Goal: Task Accomplishment & Management: Manage account settings

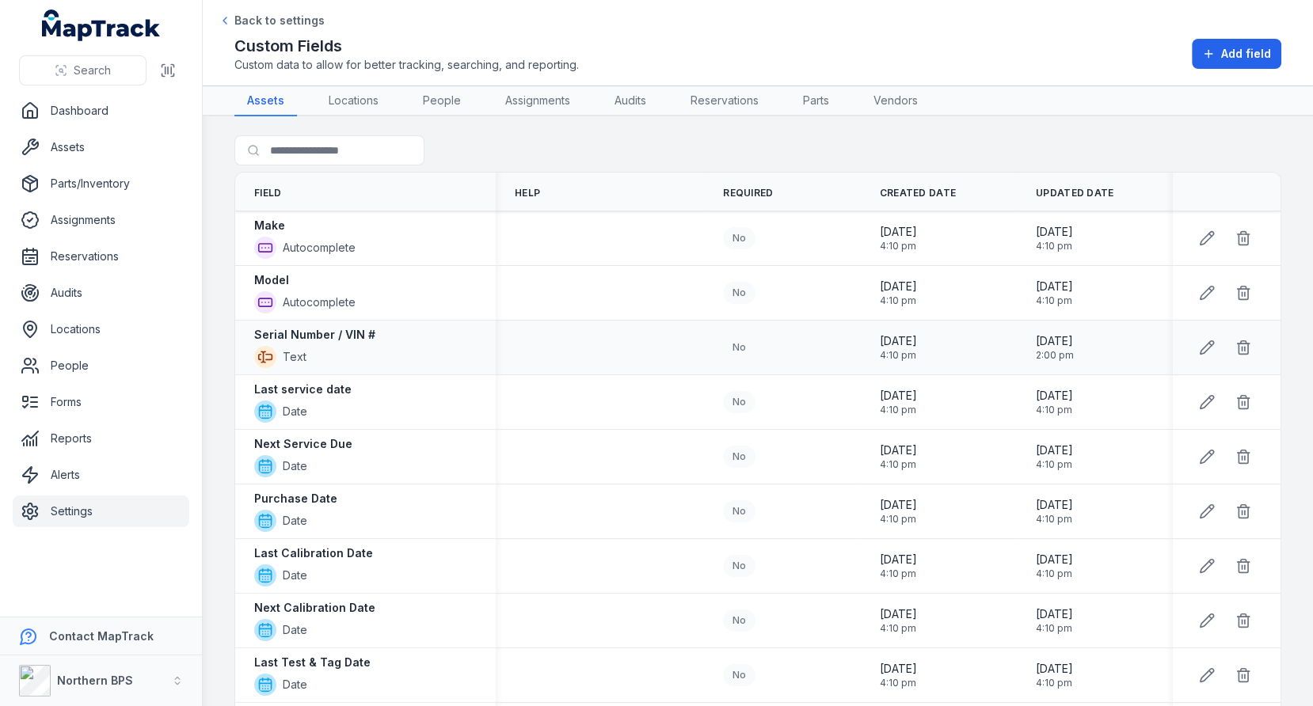
click at [339, 327] on strong "Serial Number / VIN #" at bounding box center [314, 335] width 121 height 16
click at [588, 345] on div at bounding box center [600, 347] width 208 height 13
click at [337, 327] on strong "Serial Number / VIN #" at bounding box center [314, 335] width 121 height 16
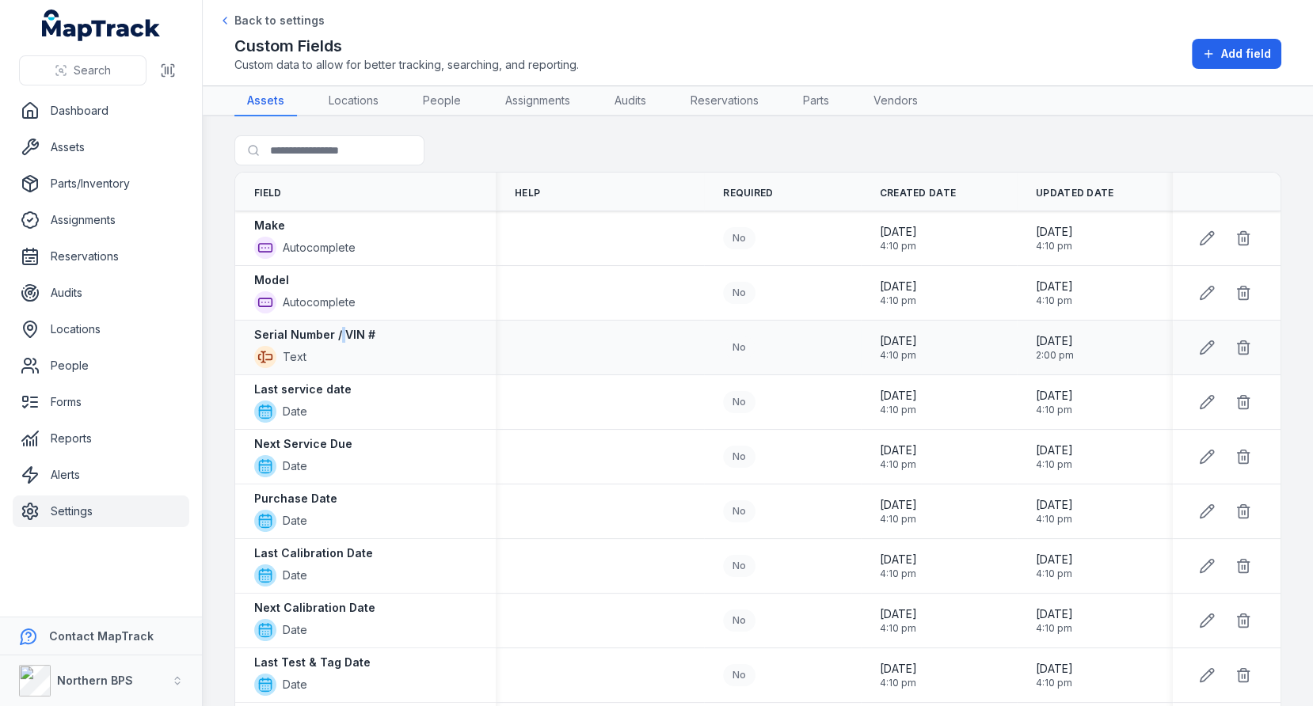
click at [337, 327] on strong "Serial Number / VIN #" at bounding box center [314, 335] width 121 height 16
click at [538, 342] on div at bounding box center [600, 347] width 208 height 13
click at [339, 333] on strong "Serial Number / VIN #" at bounding box center [314, 335] width 121 height 16
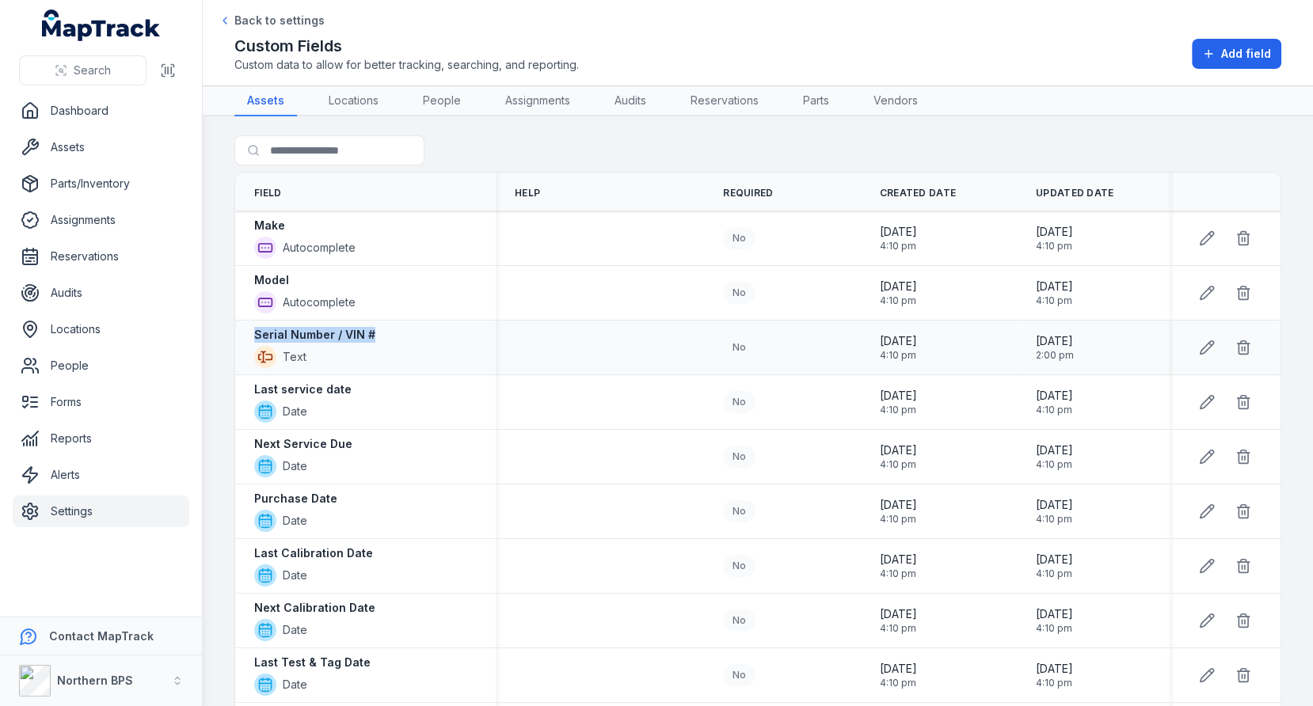
click at [339, 333] on strong "Serial Number / VIN #" at bounding box center [314, 335] width 121 height 16
copy div "Serial Number / VIN #"
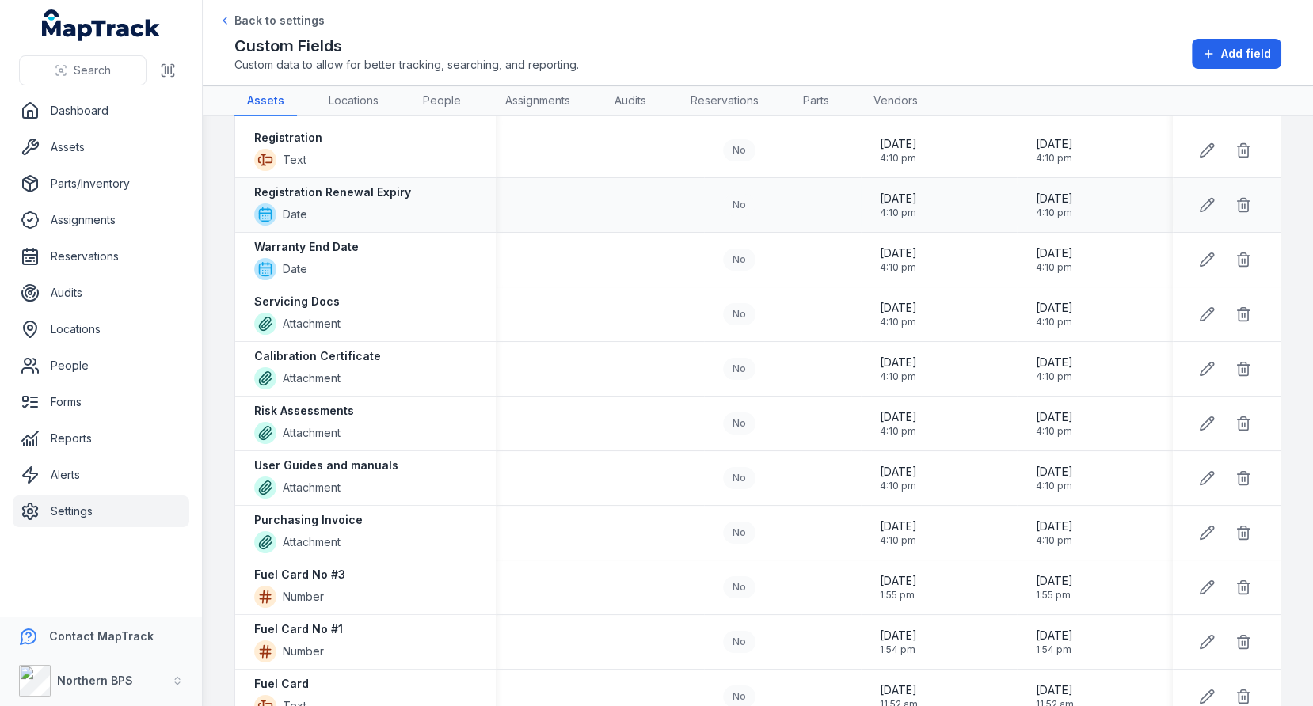
scroll to position [955, 0]
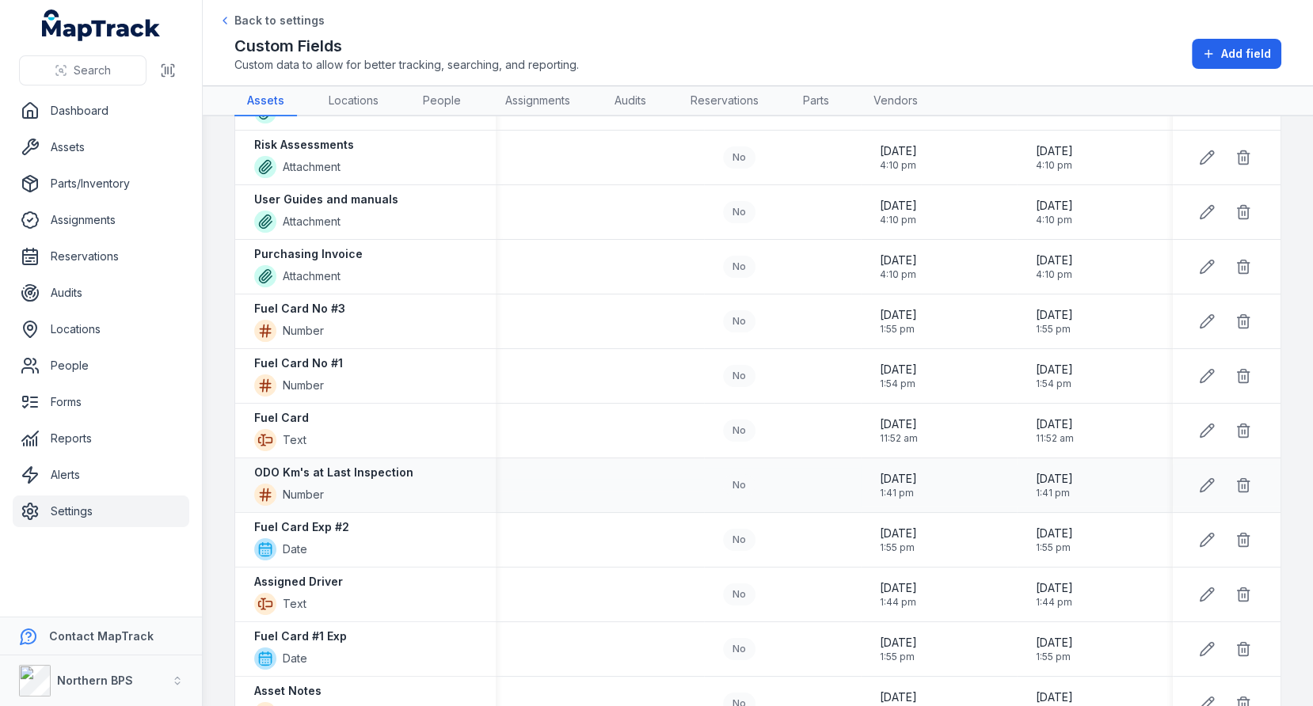
click at [331, 465] on strong "ODO Km's at Last Inspection" at bounding box center [333, 473] width 159 height 16
copy div "ODO Km's at Last Inspection"
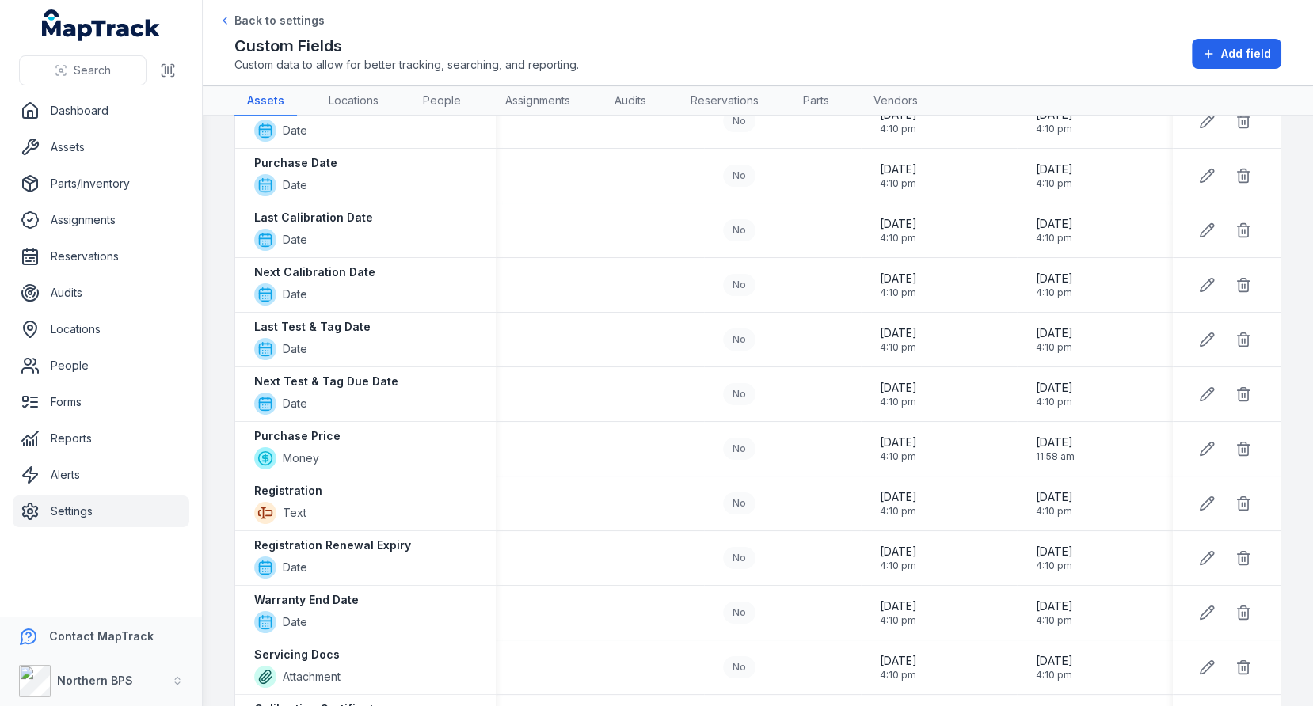
scroll to position [125, 0]
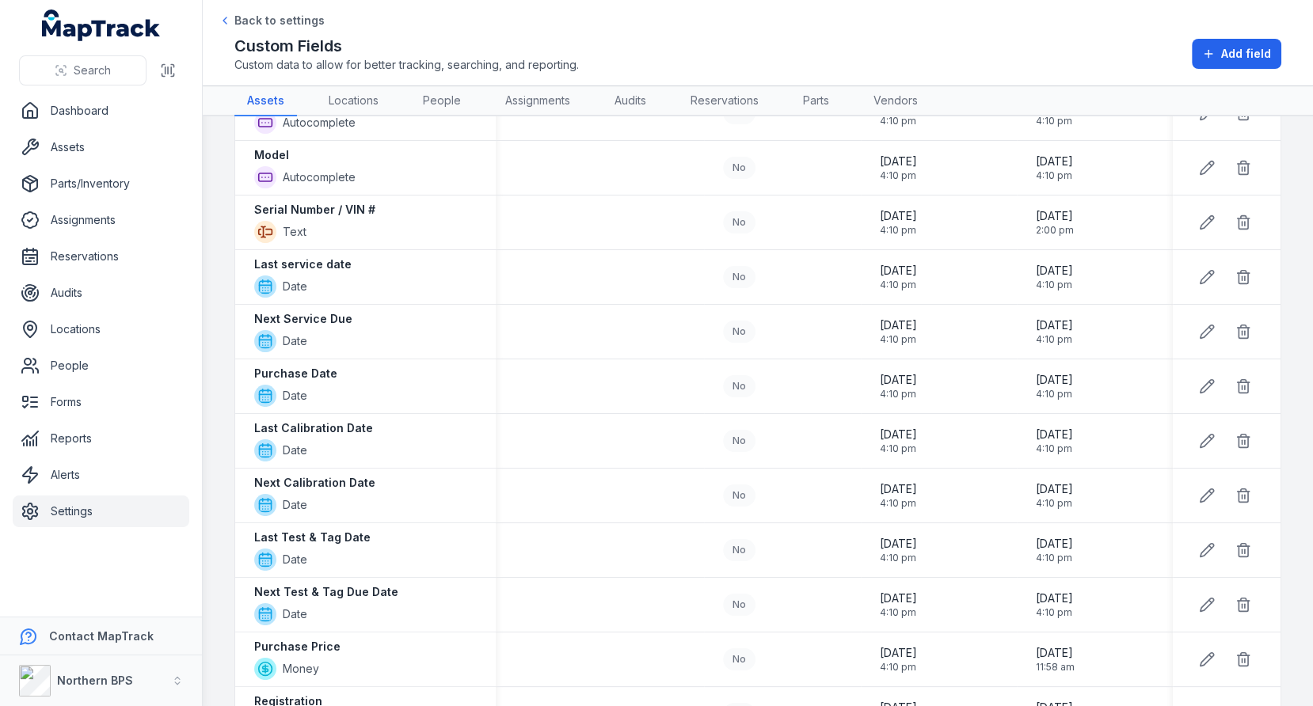
click at [109, 515] on link "Settings" at bounding box center [101, 512] width 177 height 32
click at [614, 373] on td at bounding box center [600, 386] width 208 height 55
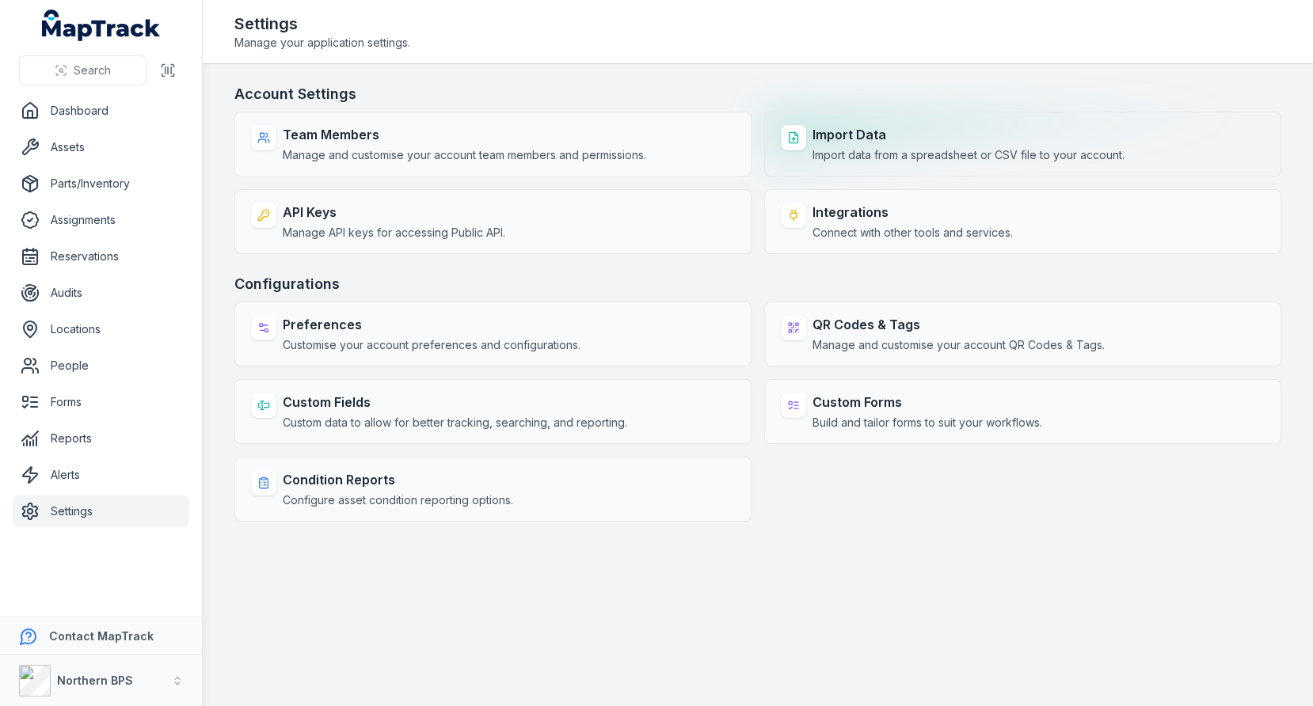
click at [854, 129] on strong "Import Data" at bounding box center [968, 134] width 312 height 19
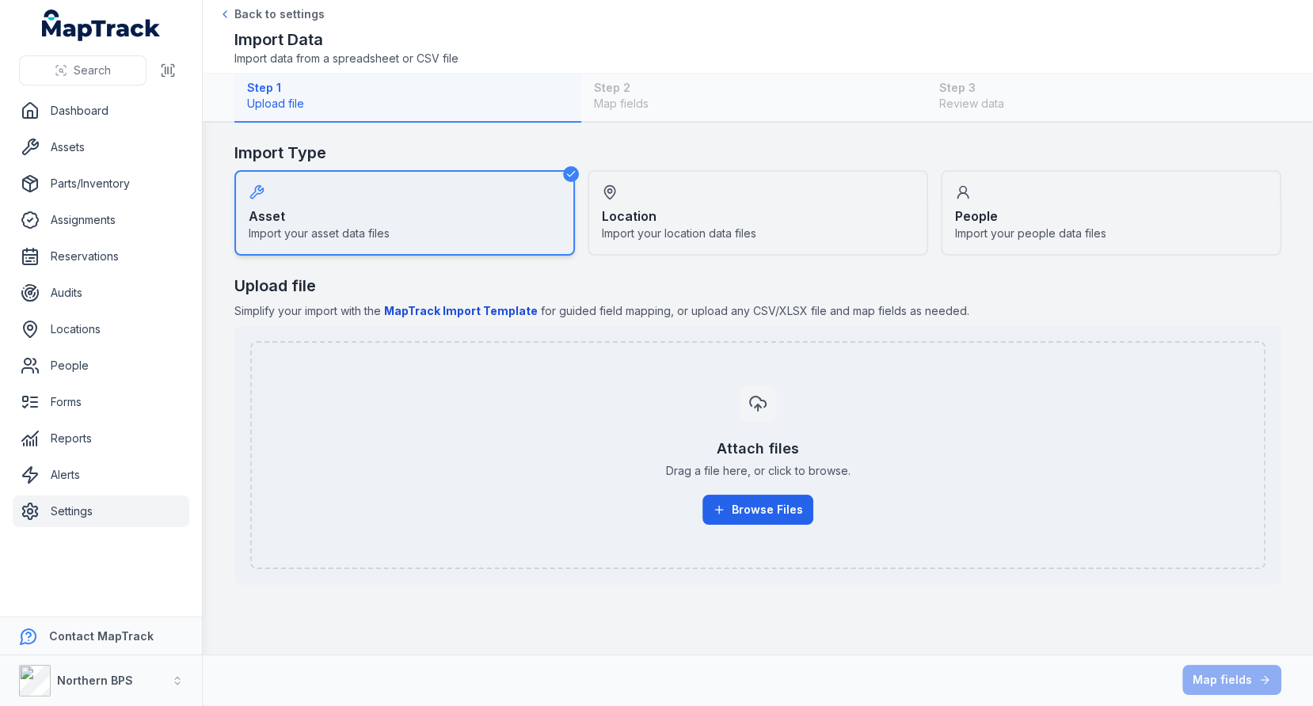
click at [642, 314] on span "Simplify your import with the MapTrack Import Template for guided field mapping…" at bounding box center [757, 311] width 1047 height 16
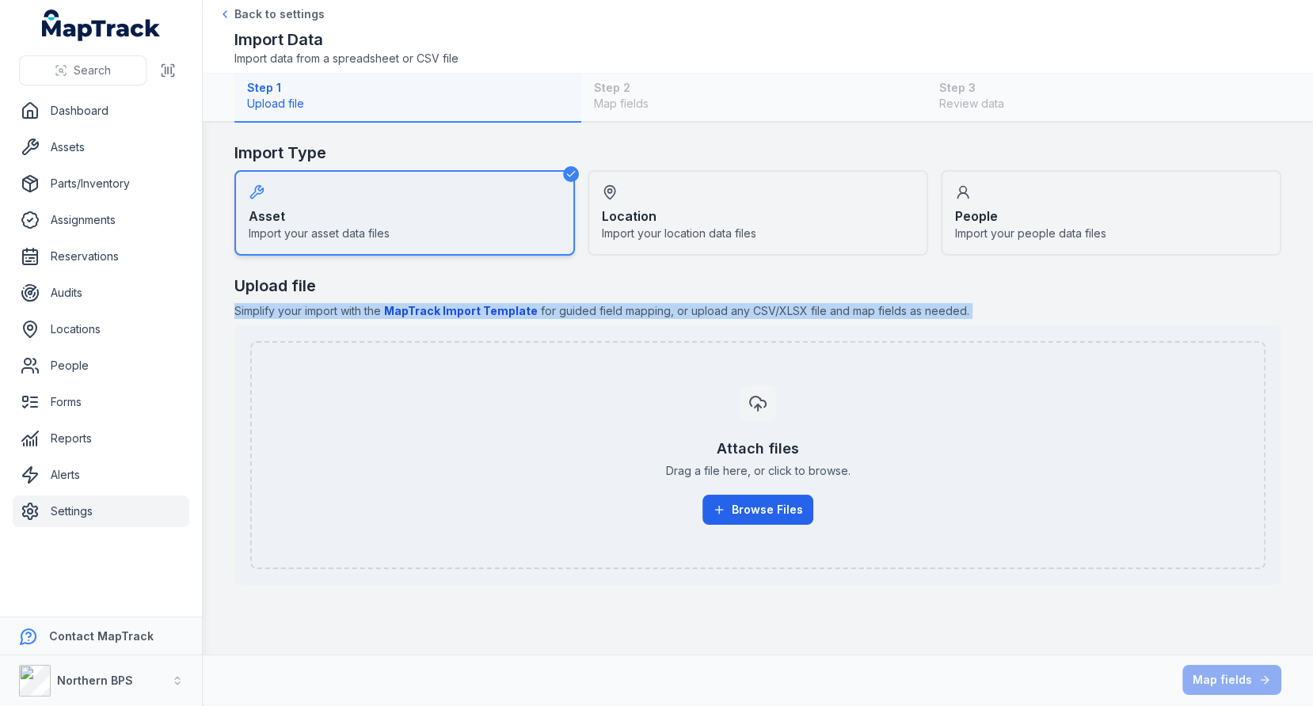
click at [642, 314] on span "Simplify your import with the MapTrack Import Template for guided field mapping…" at bounding box center [757, 311] width 1047 height 16
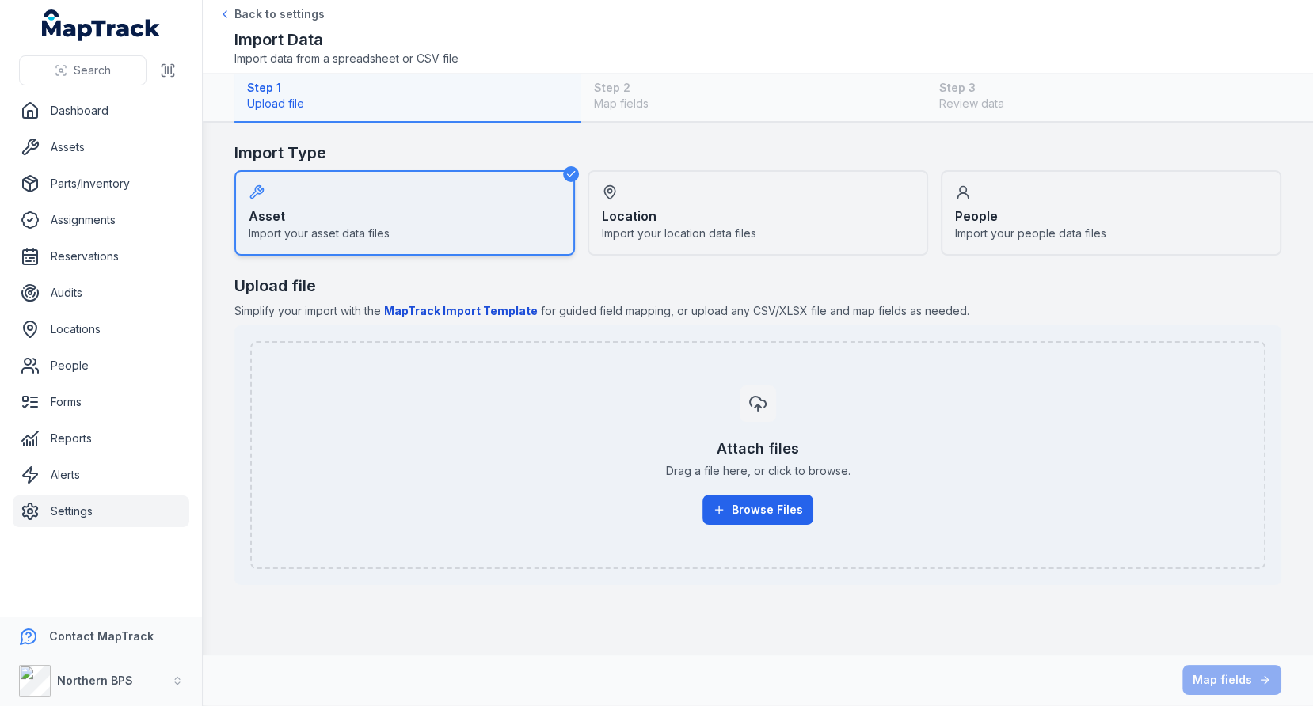
click at [486, 292] on h2 "Upload file" at bounding box center [757, 286] width 1047 height 22
click at [736, 503] on button "Browse Files" at bounding box center [757, 510] width 111 height 30
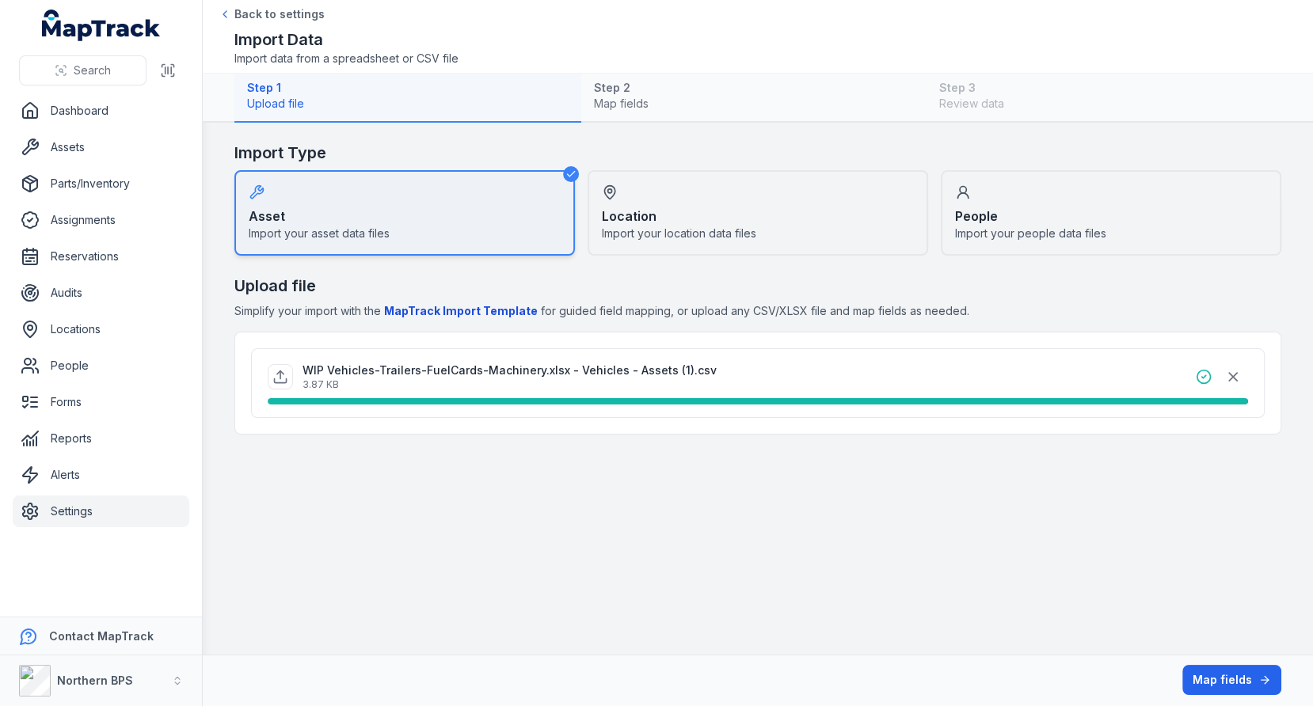
click at [779, 309] on span "Simplify your import with the MapTrack Import Template for guided field mapping…" at bounding box center [757, 311] width 1047 height 16
click at [1192, 673] on button "Map fields" at bounding box center [1231, 680] width 99 height 30
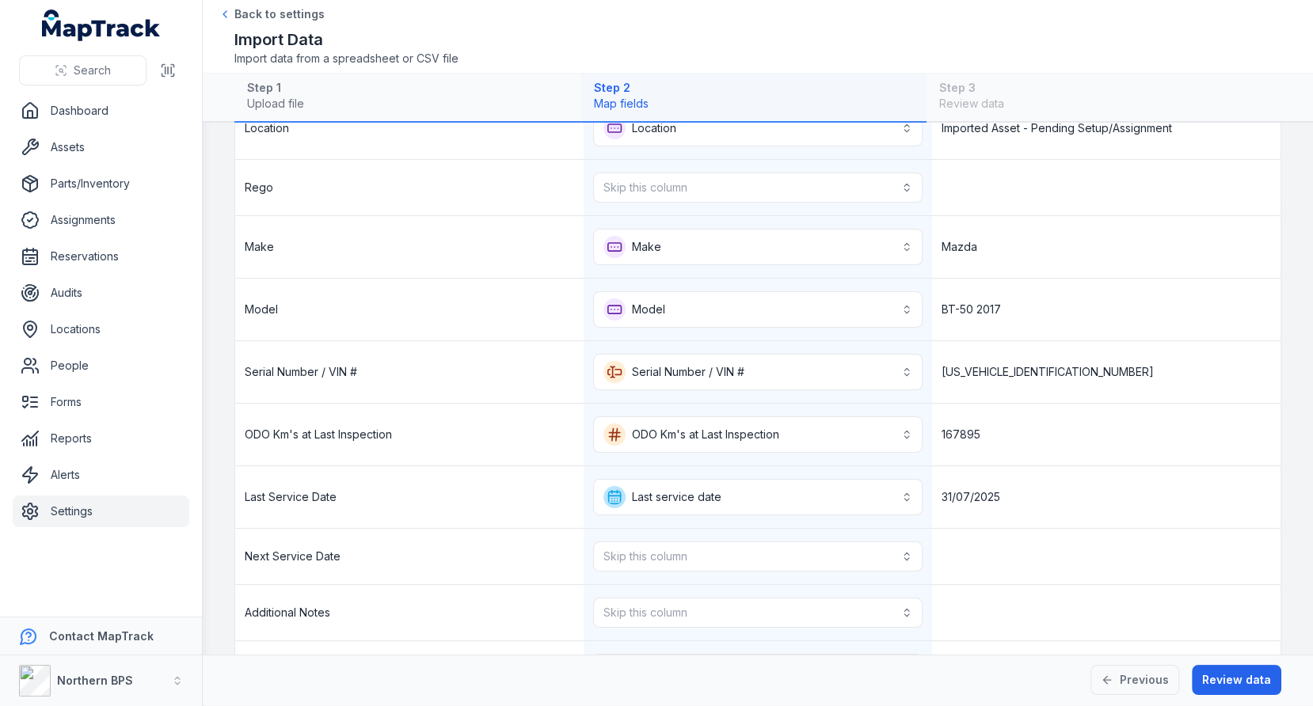
scroll to position [132, 0]
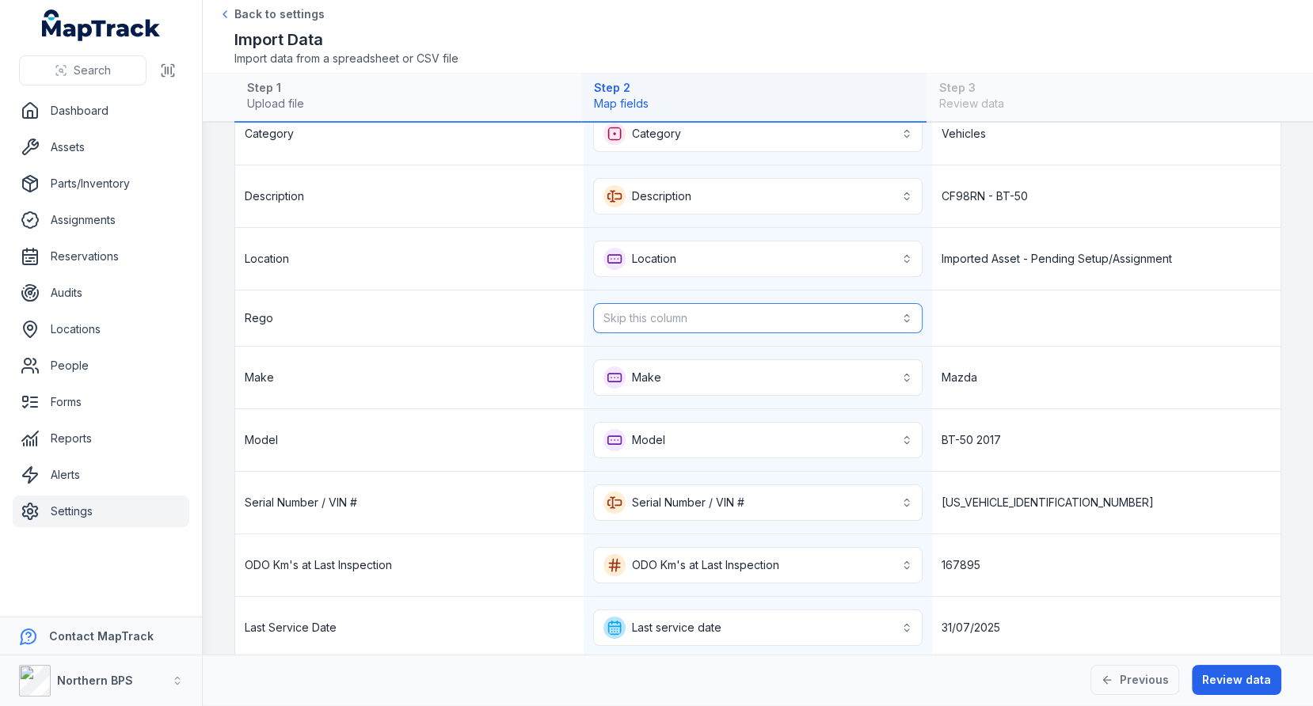
click at [652, 324] on button "Skip this column" at bounding box center [757, 318] width 329 height 30
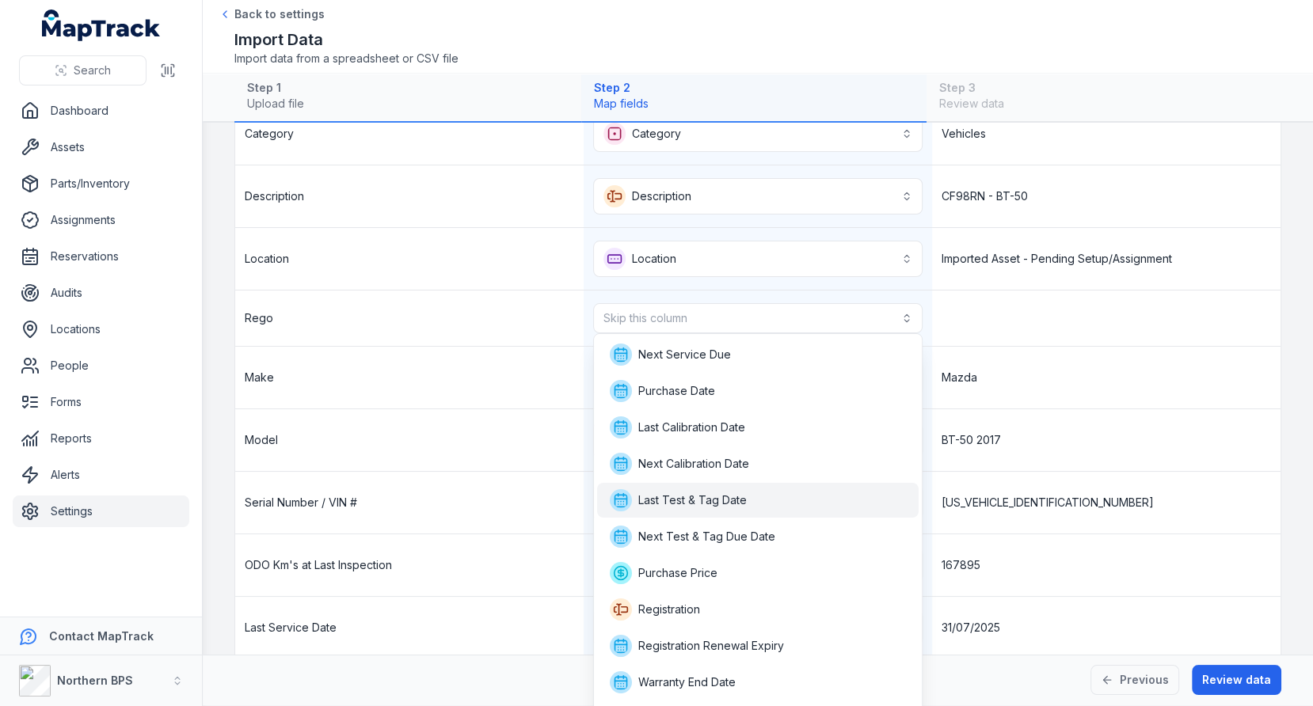
scroll to position [44, 0]
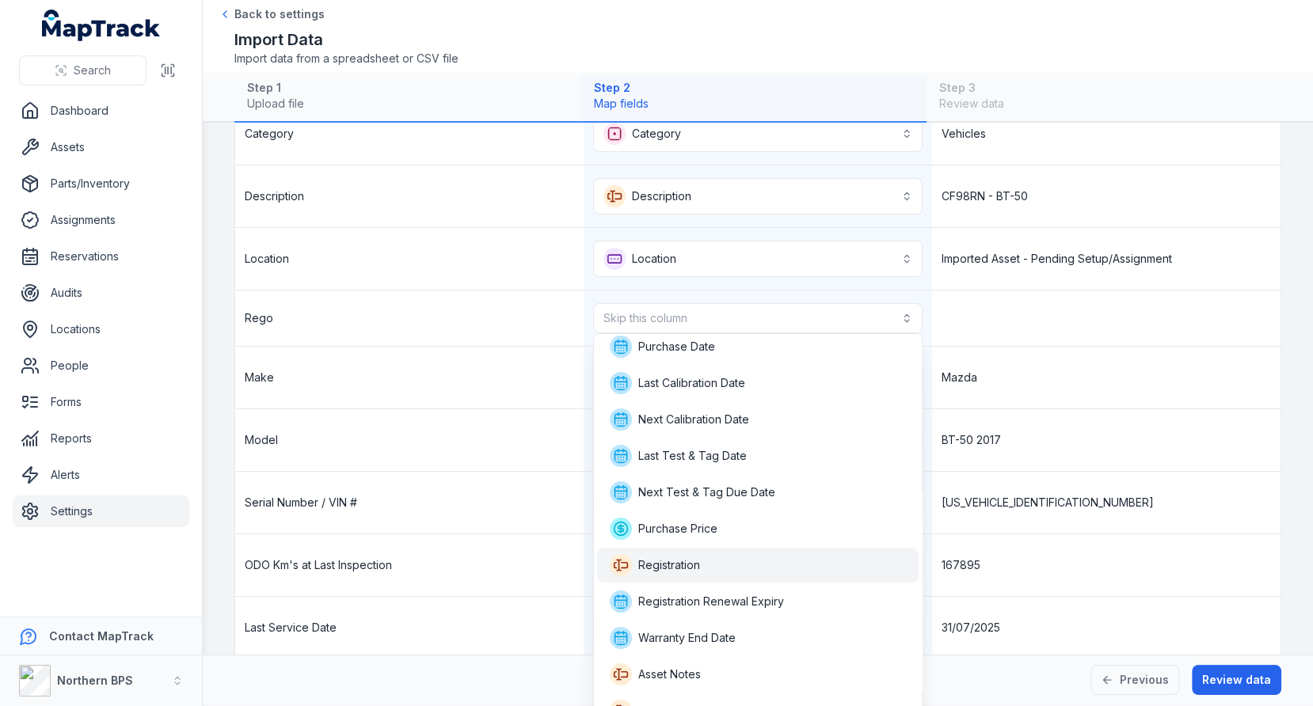
click at [702, 555] on div "Registration" at bounding box center [758, 565] width 296 height 22
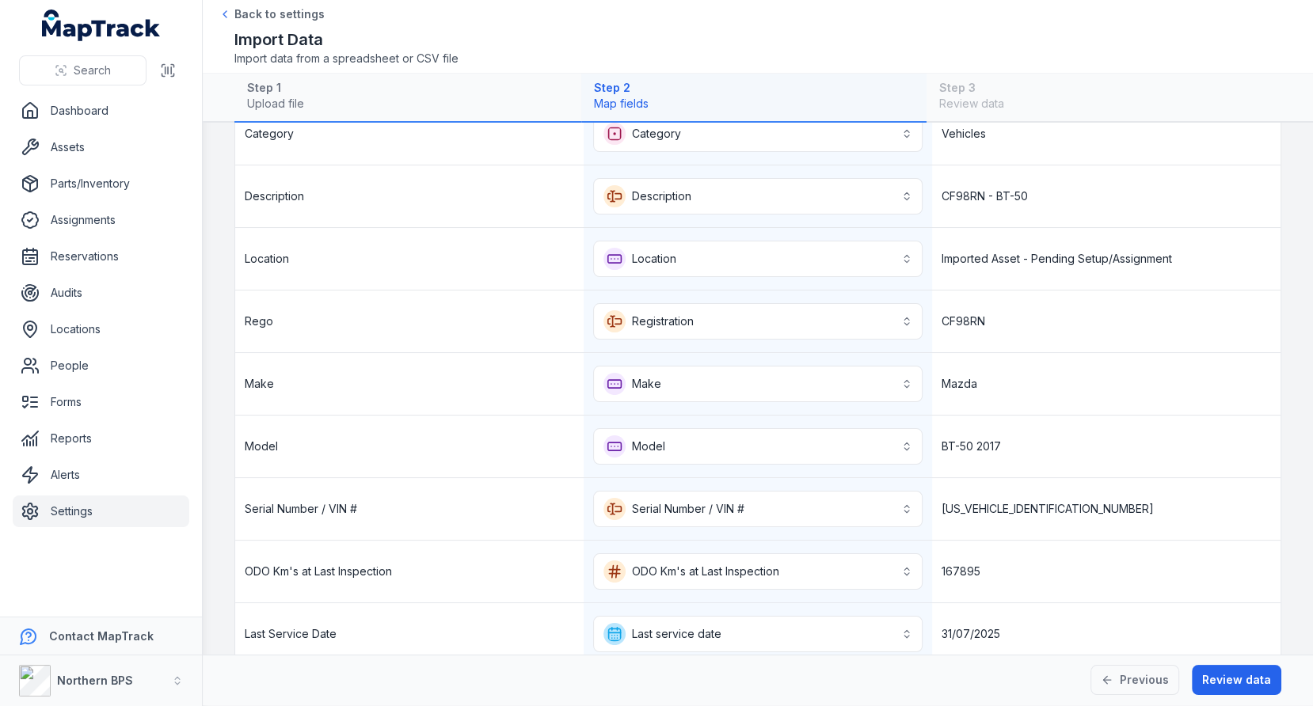
click at [302, 315] on div "Rego" at bounding box center [409, 322] width 348 height 62
click at [961, 312] on div "CF98RN" at bounding box center [1106, 322] width 348 height 62
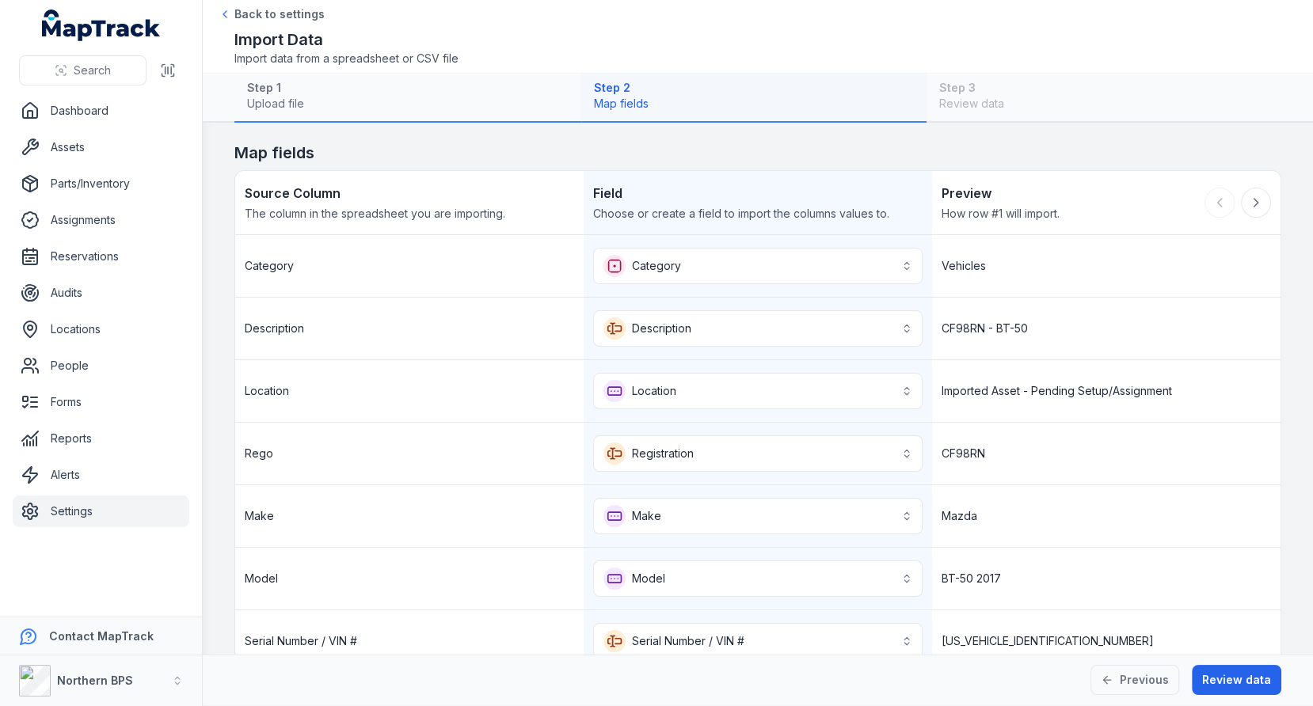
scroll to position [747, 0]
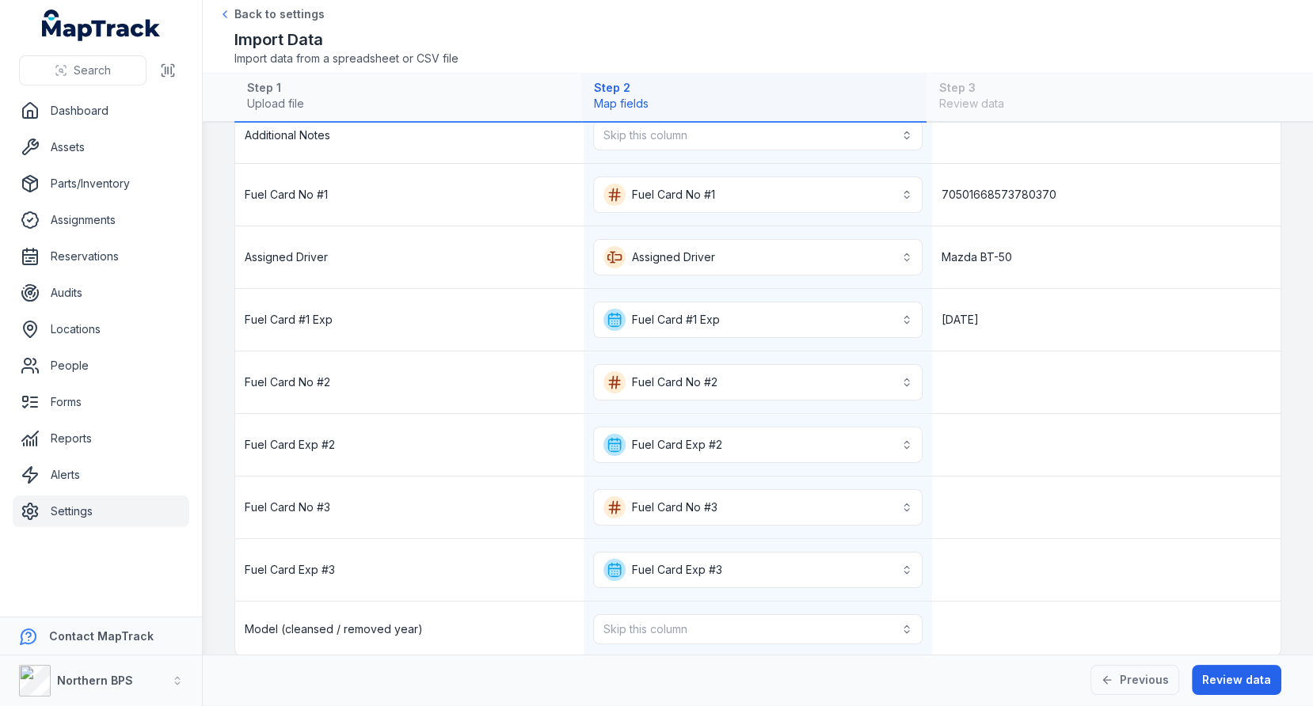
click at [299, 622] on span "Model (cleansed / removed year)" at bounding box center [334, 630] width 178 height 16
click at [995, 432] on div at bounding box center [1106, 445] width 348 height 62
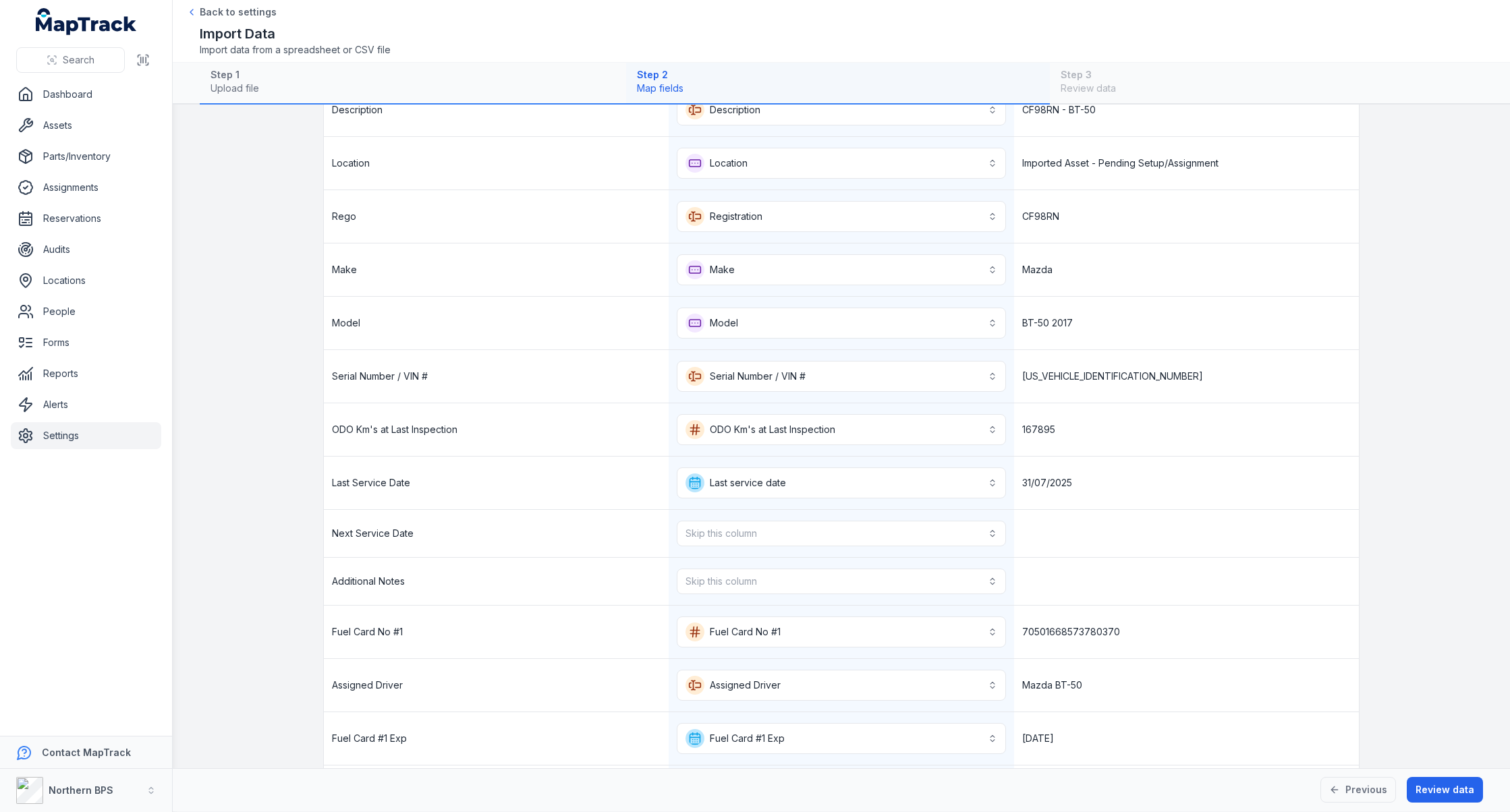
scroll to position [0, 0]
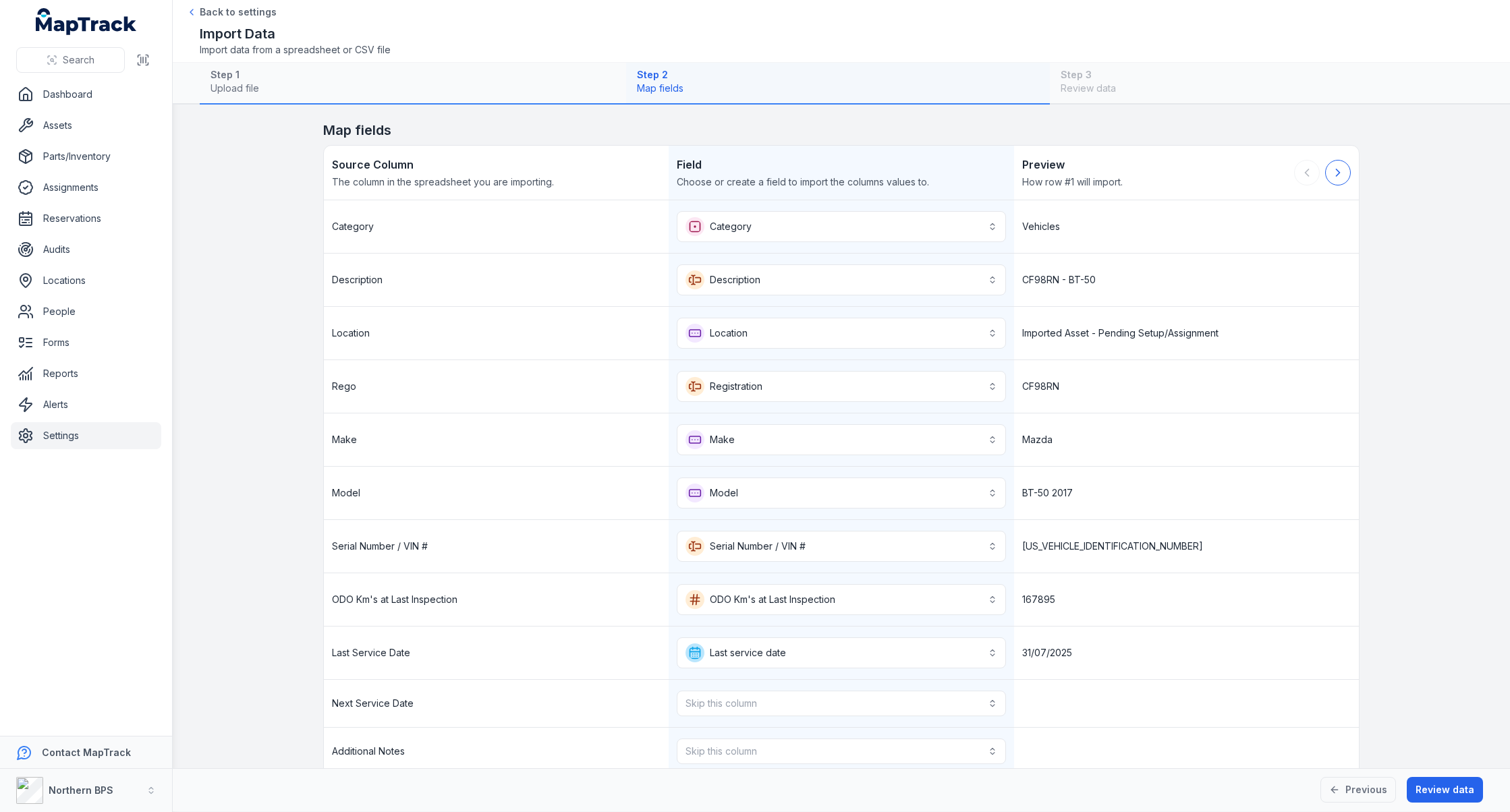
click at [1118, 172] on button at bounding box center [1338, 173] width 26 height 26
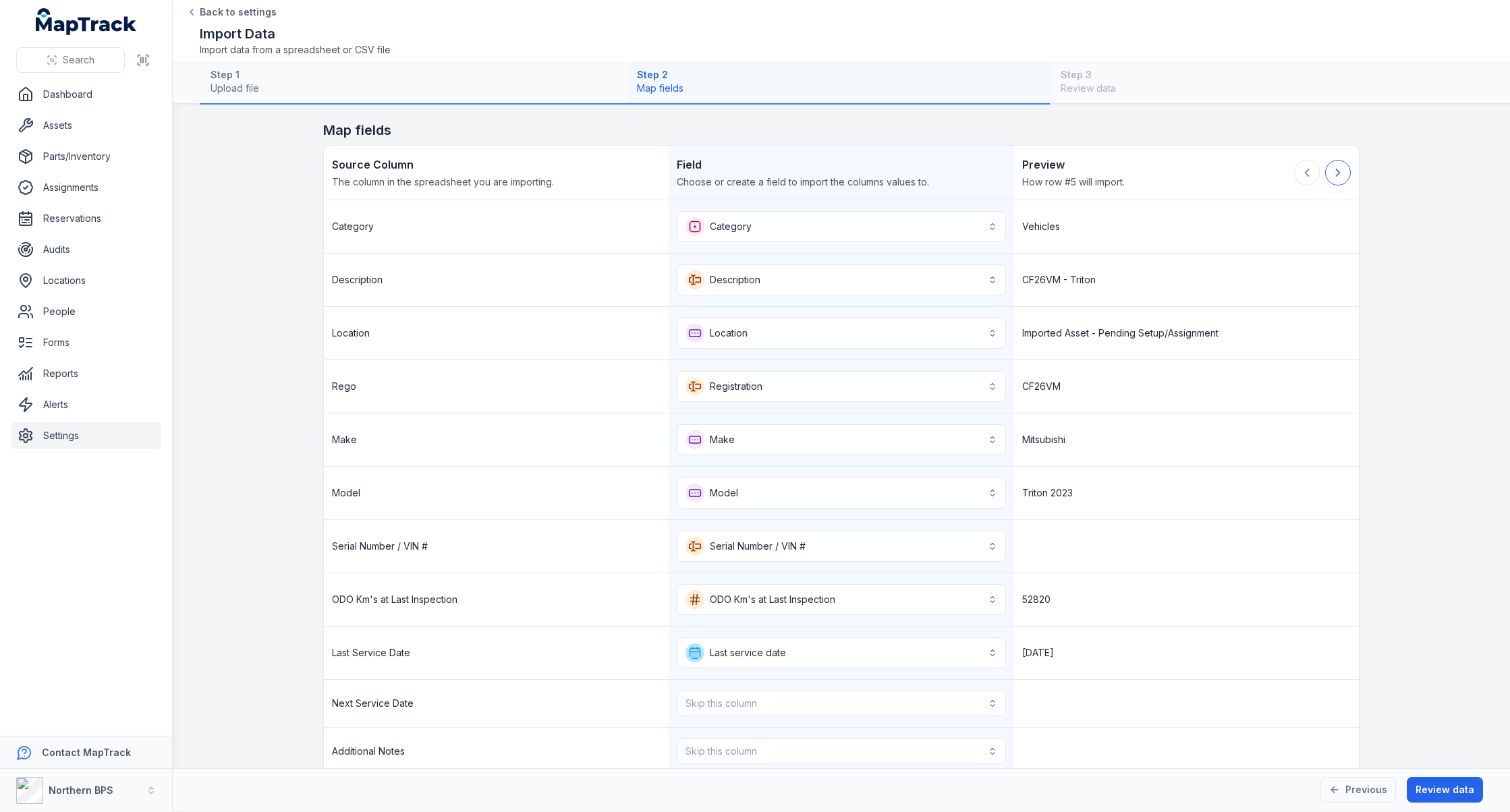
click at [1118, 172] on button at bounding box center [1338, 173] width 26 height 26
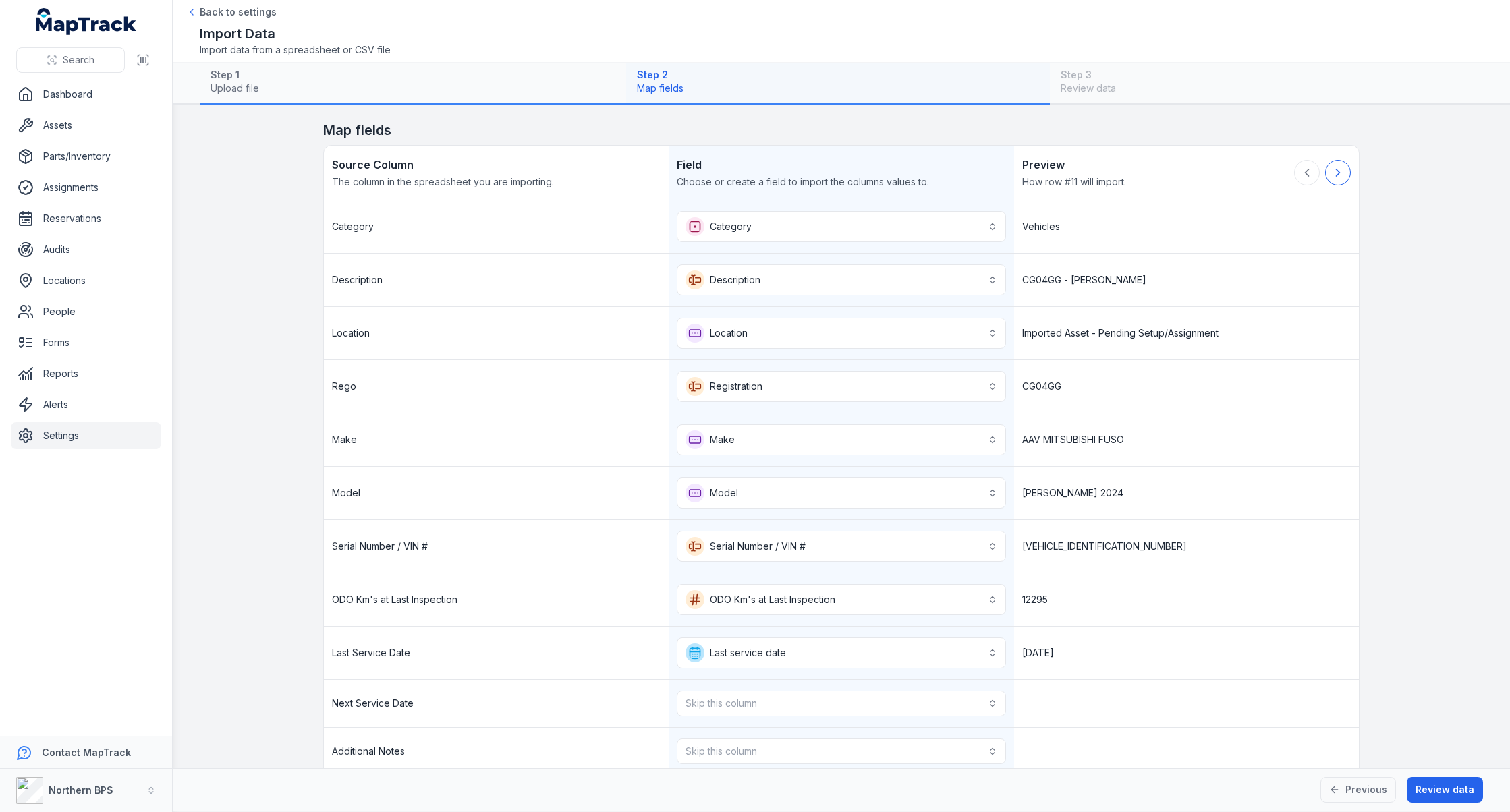
click at [1118, 172] on button at bounding box center [1338, 173] width 26 height 26
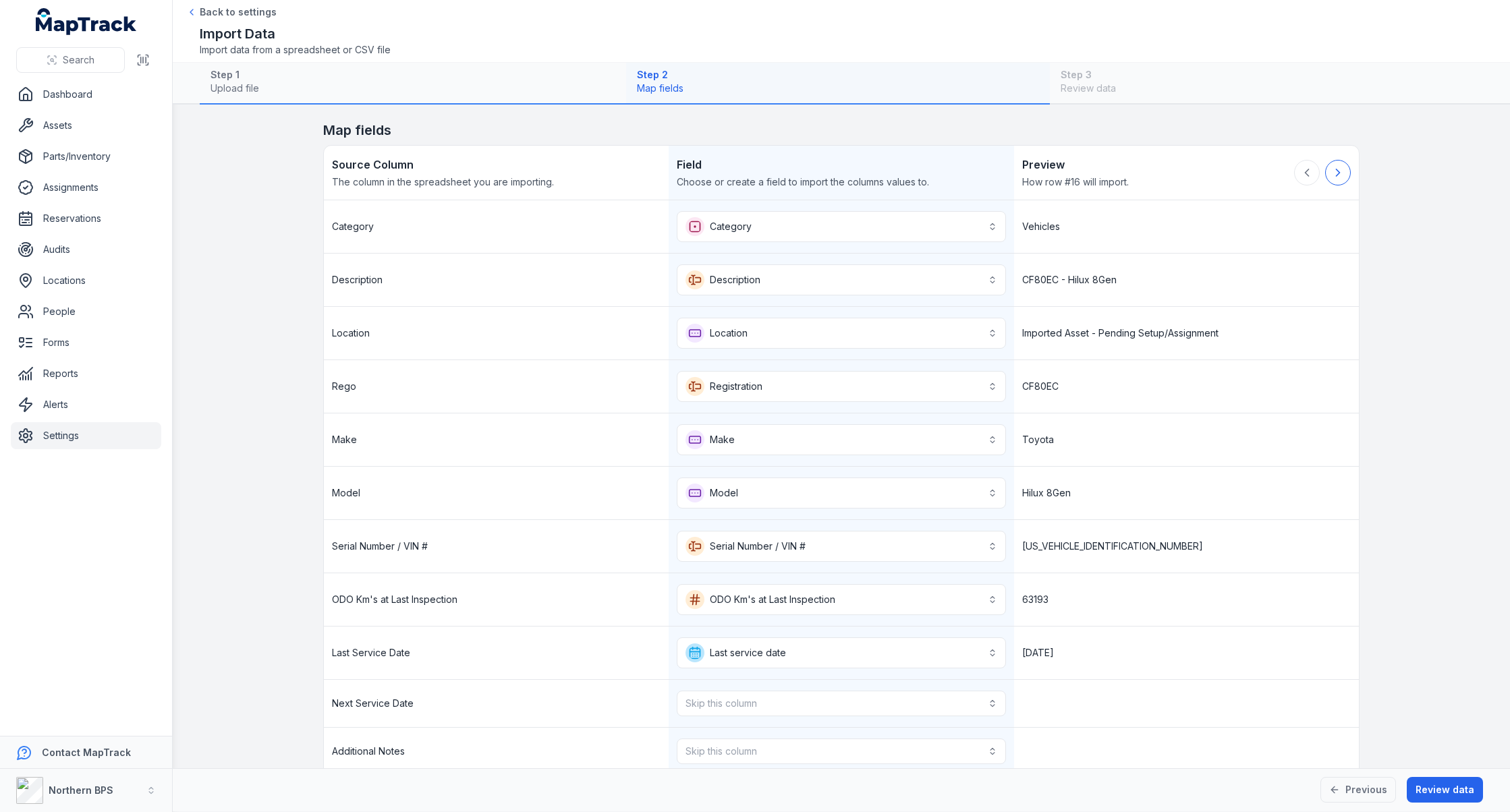
click at [1118, 172] on button at bounding box center [1338, 173] width 26 height 26
click at [1118, 176] on icon at bounding box center [1307, 173] width 14 height 14
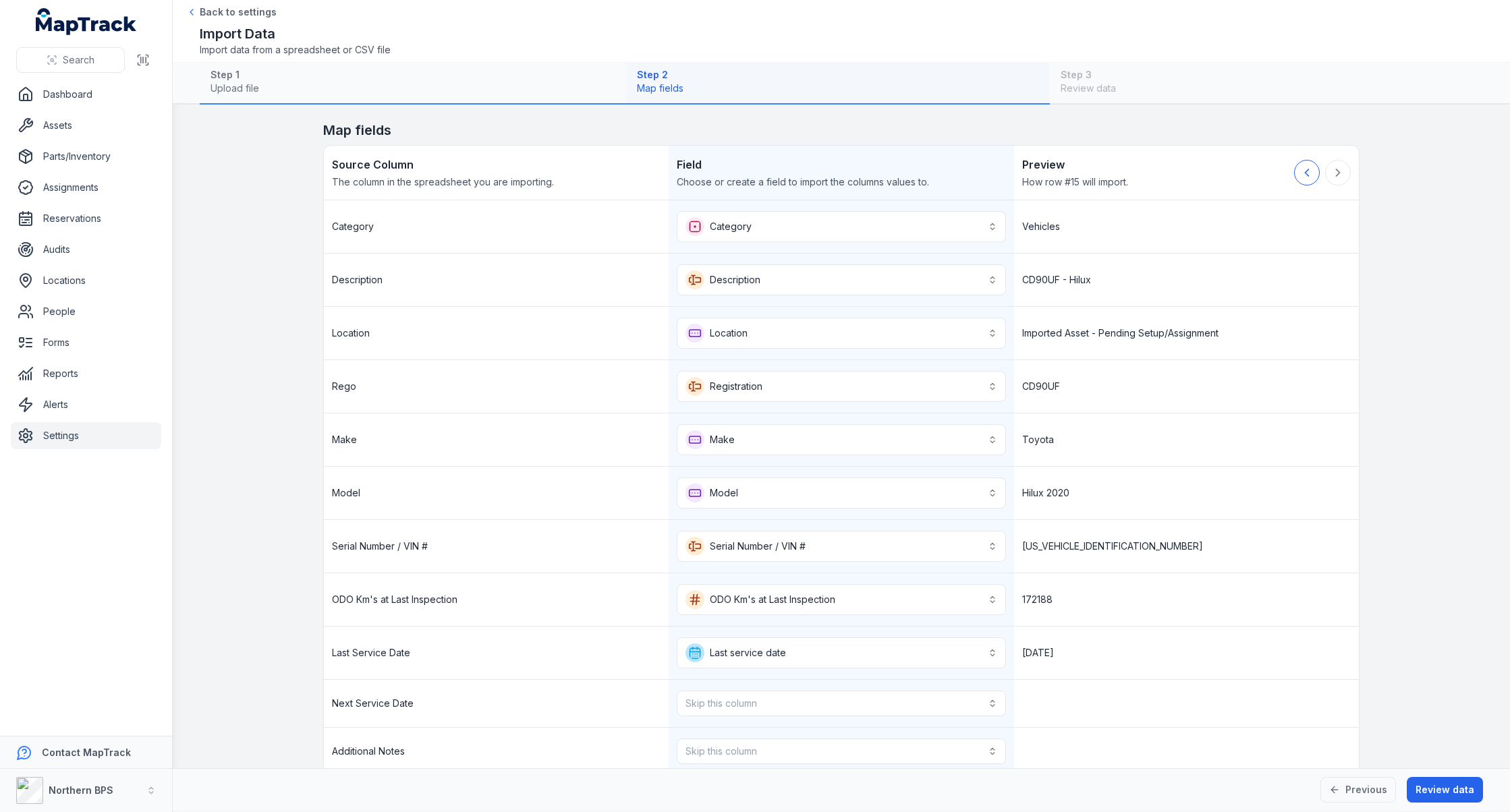
click at [1118, 176] on icon at bounding box center [1307, 173] width 14 height 14
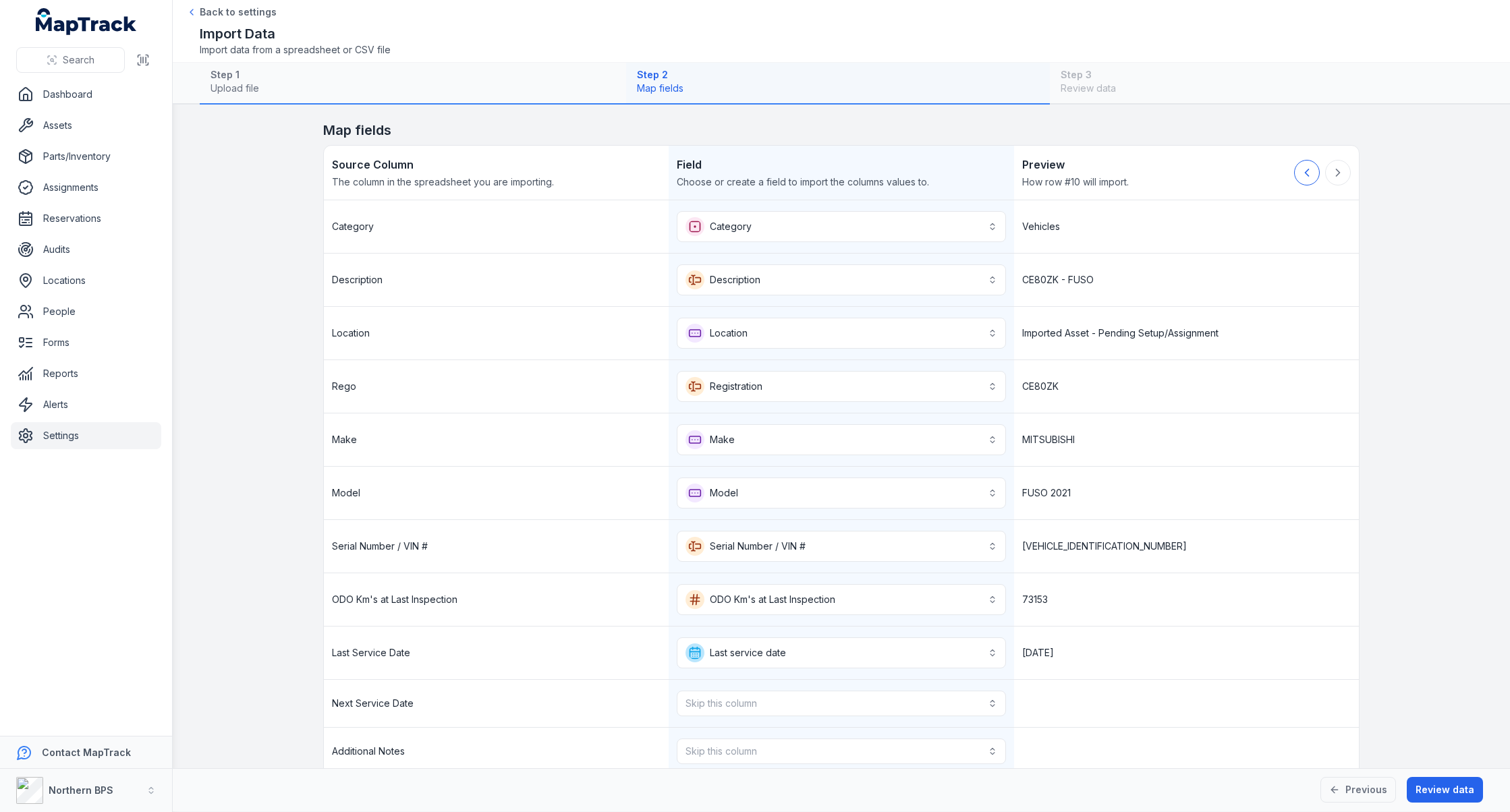
click at [1118, 176] on icon at bounding box center [1307, 173] width 14 height 14
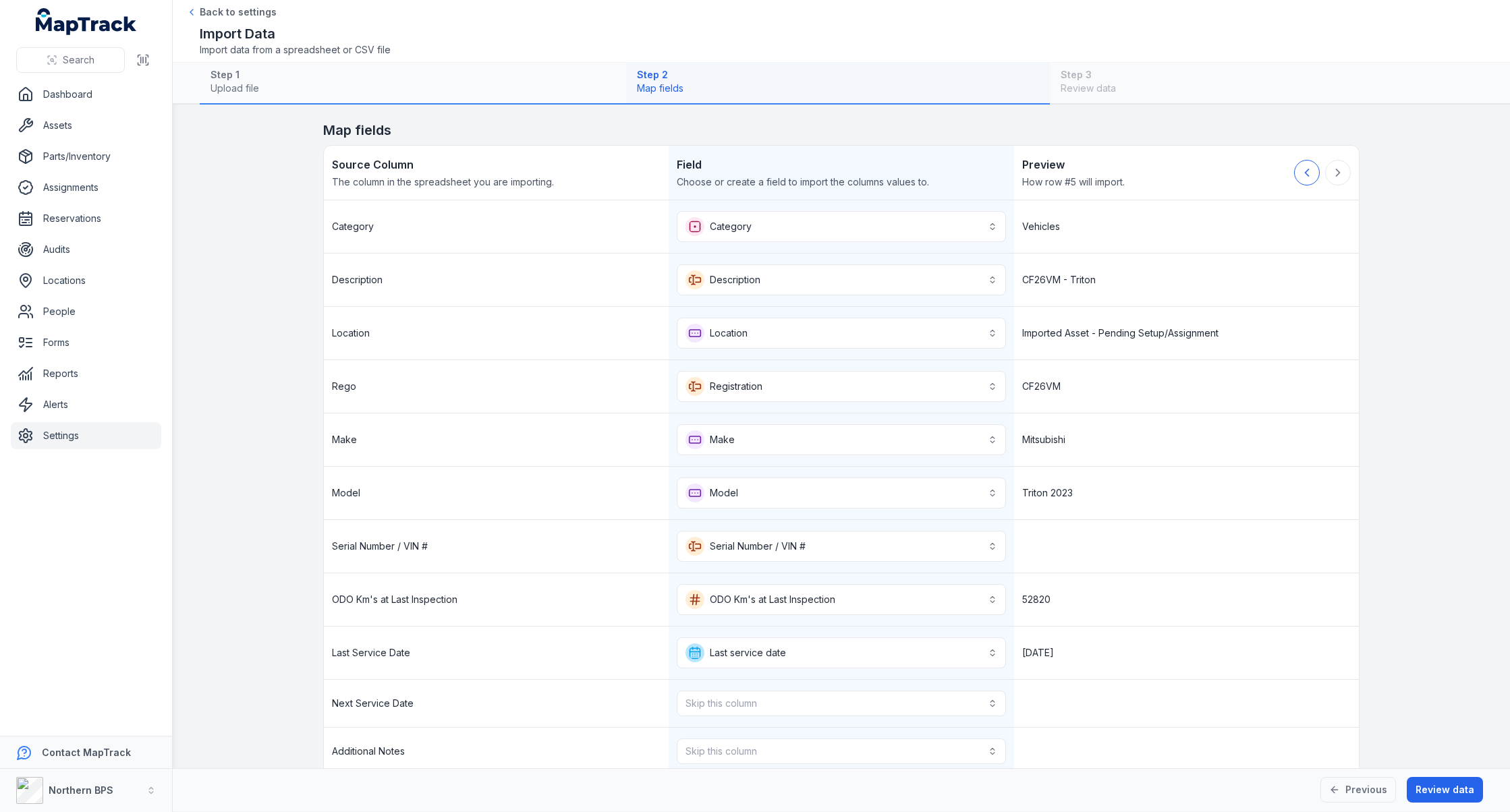
click at [1118, 176] on icon at bounding box center [1307, 173] width 14 height 14
click at [1118, 176] on div at bounding box center [1323, 173] width 57 height 32
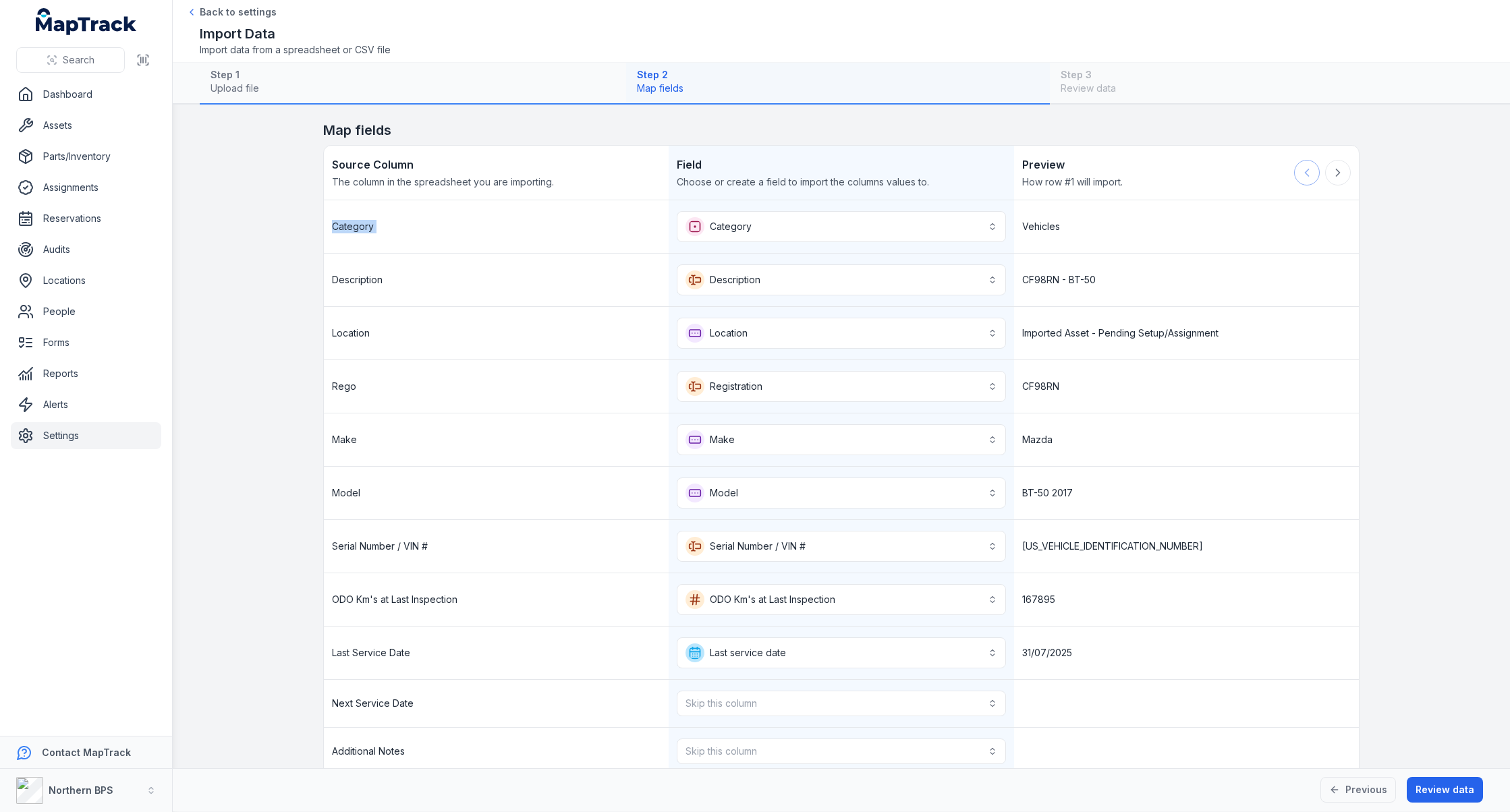
click at [1118, 176] on div at bounding box center [1323, 173] width 57 height 32
click at [1118, 268] on div "CF98RN - BT-50" at bounding box center [1186, 280] width 345 height 53
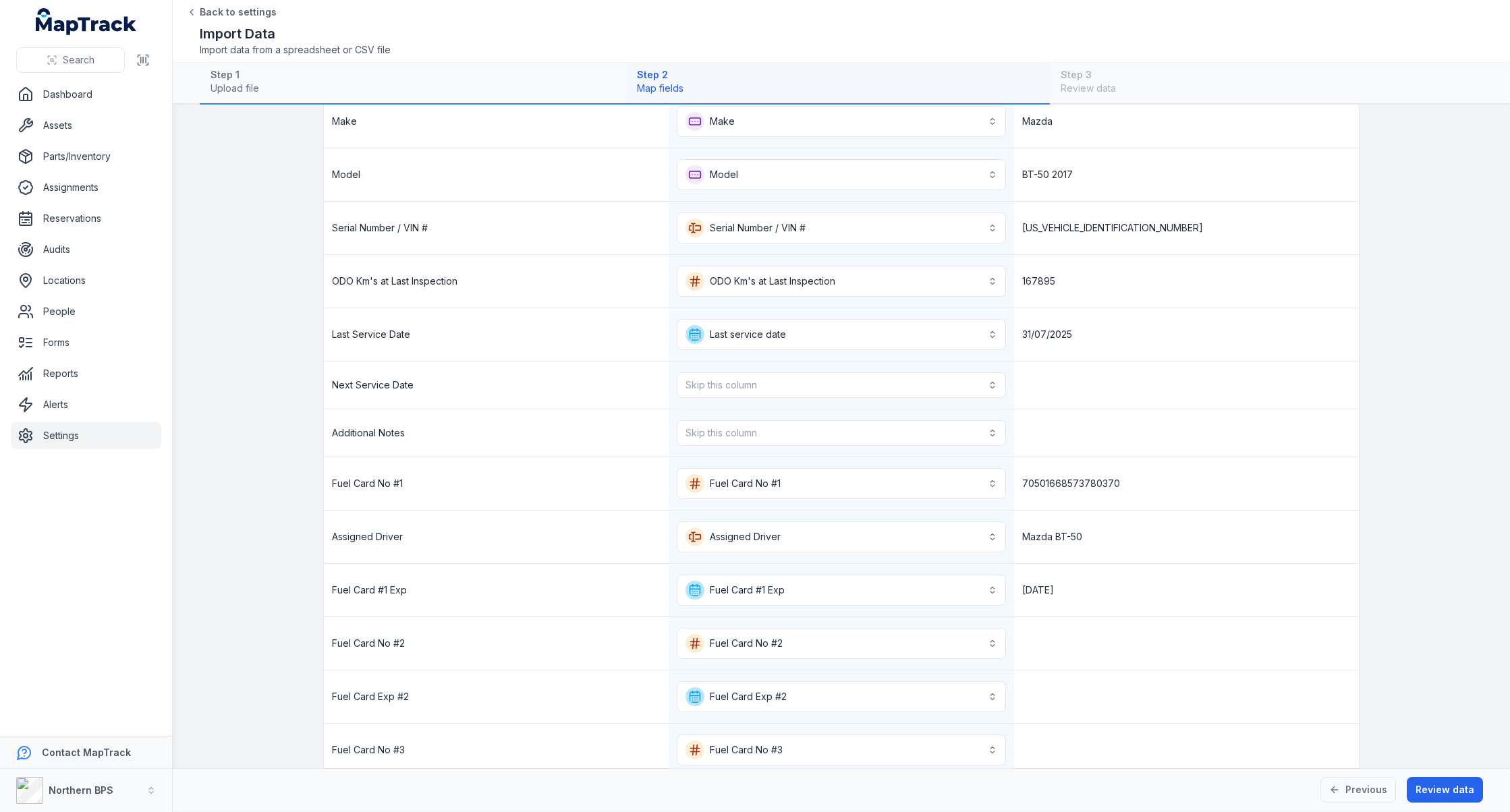
scroll to position [433, 0]
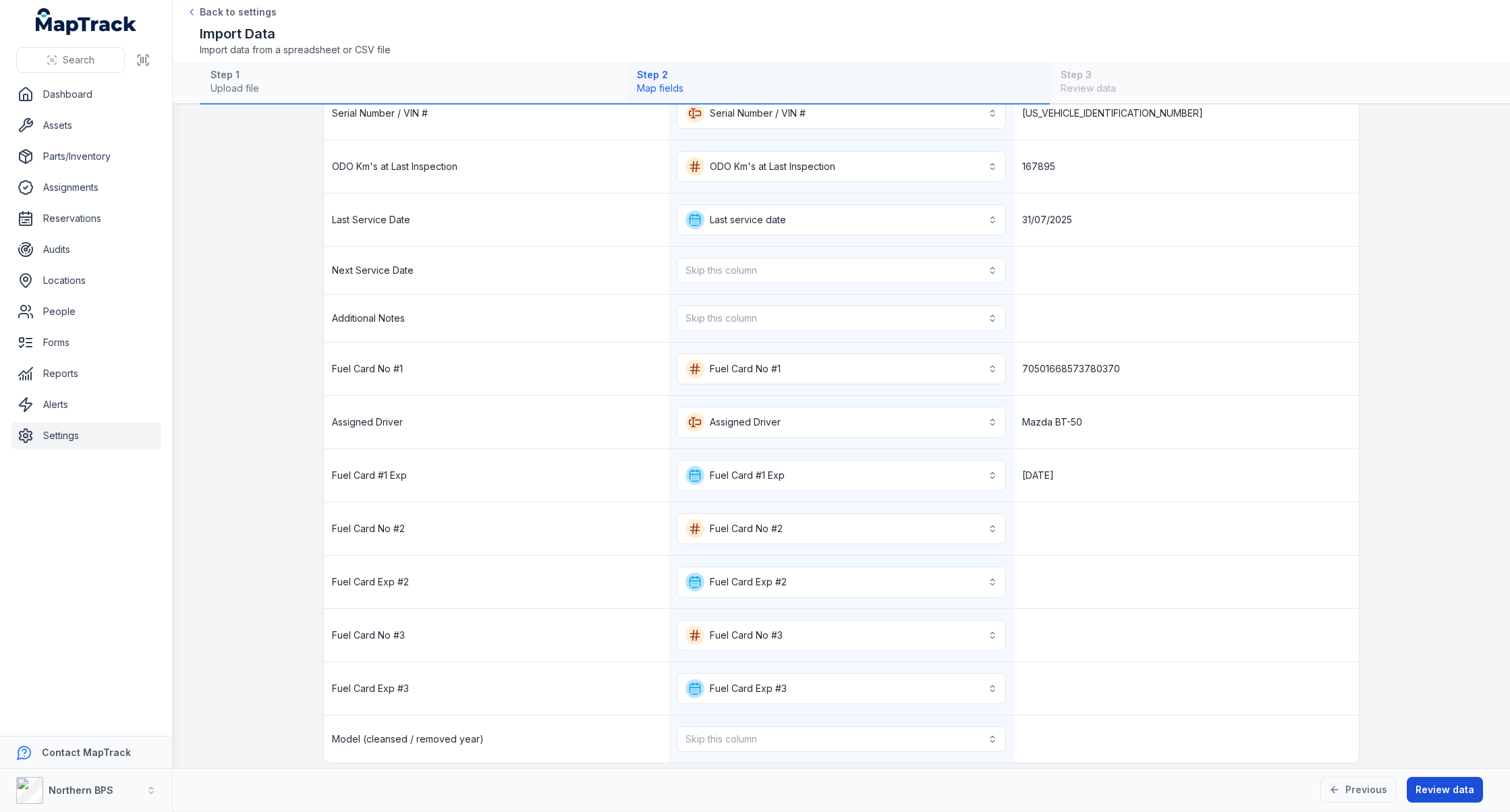
click at [1118, 602] on button "Review data" at bounding box center [1444, 790] width 76 height 26
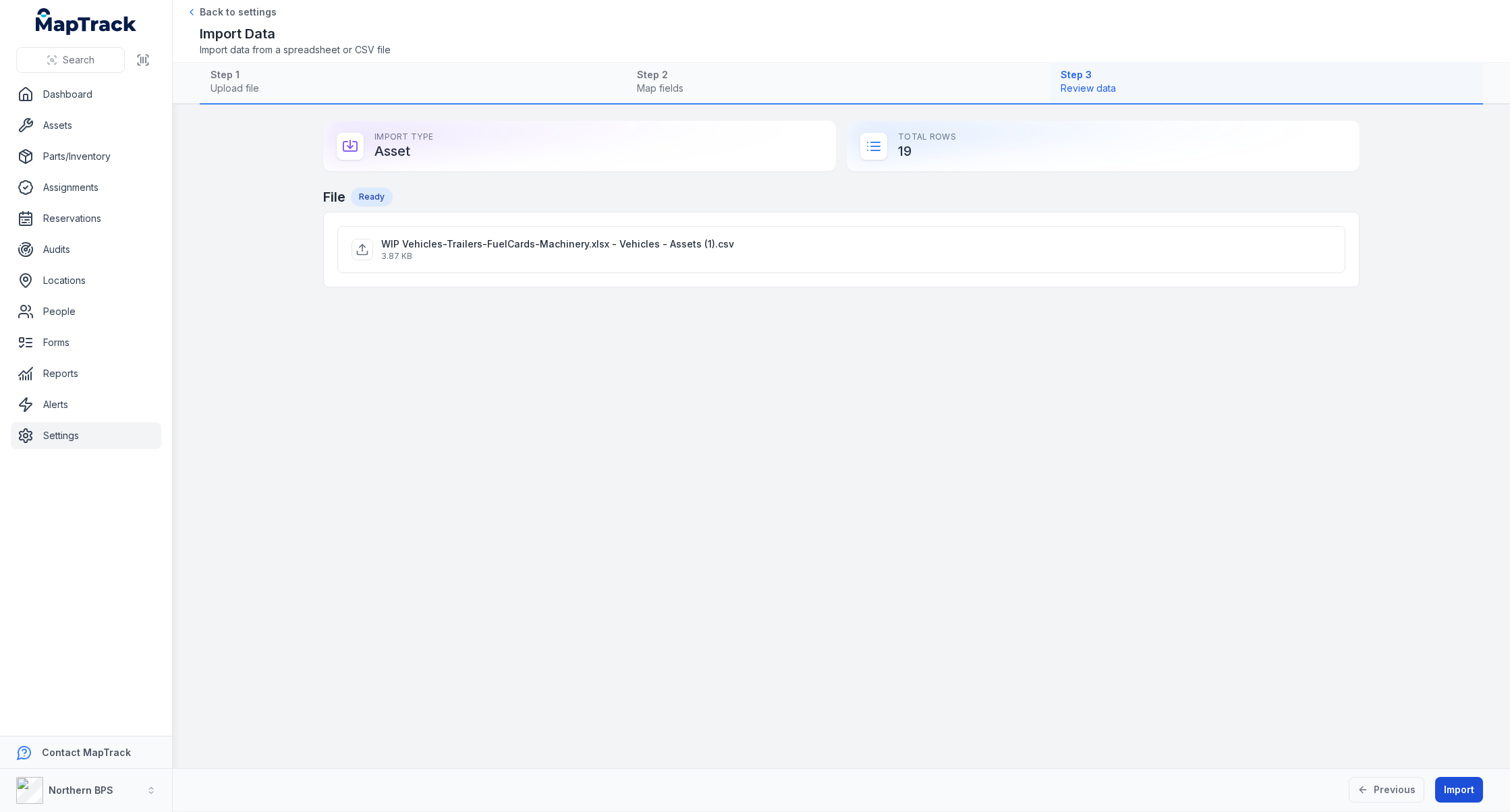
click at [1118, 602] on button "Import" at bounding box center [1459, 790] width 48 height 26
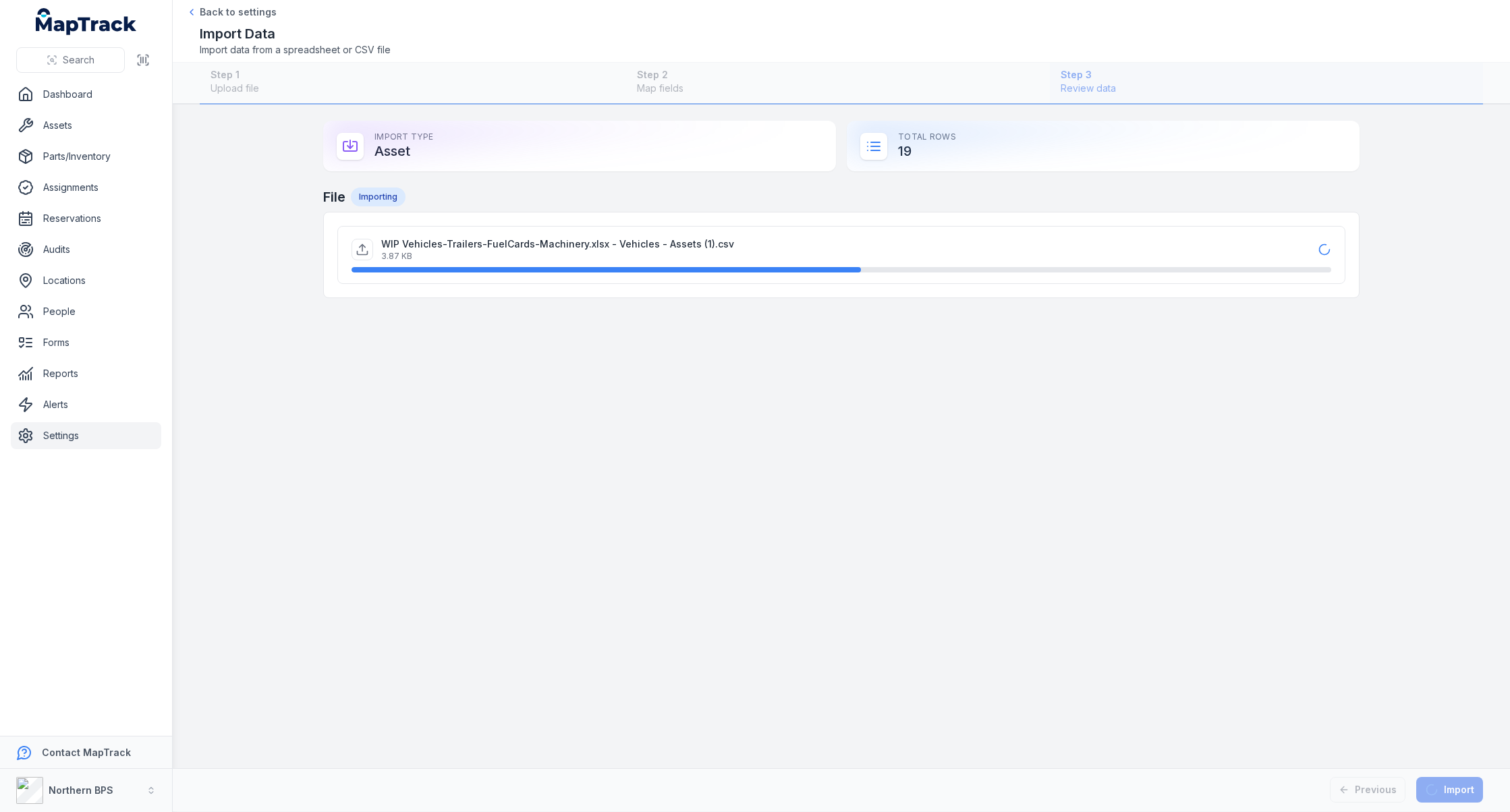
click at [1020, 485] on main "Import Type Asset Total Rows 19 File Importing WIP Vehicles-Trailers-FuelCards-…" at bounding box center [841, 436] width 1337 height 664
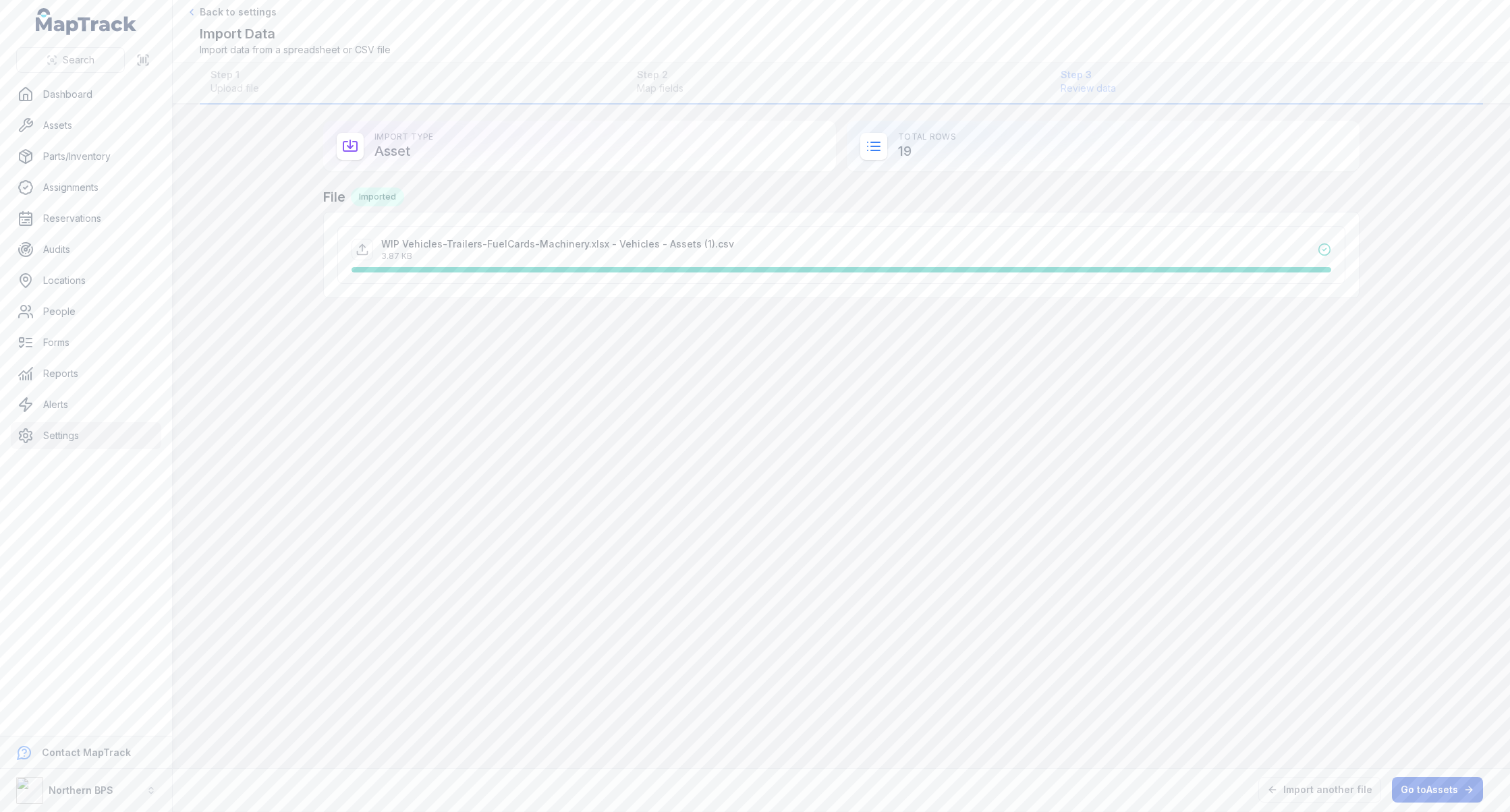
click at [1118, 602] on link "Go to Assets" at bounding box center [1438, 790] width 91 height 26
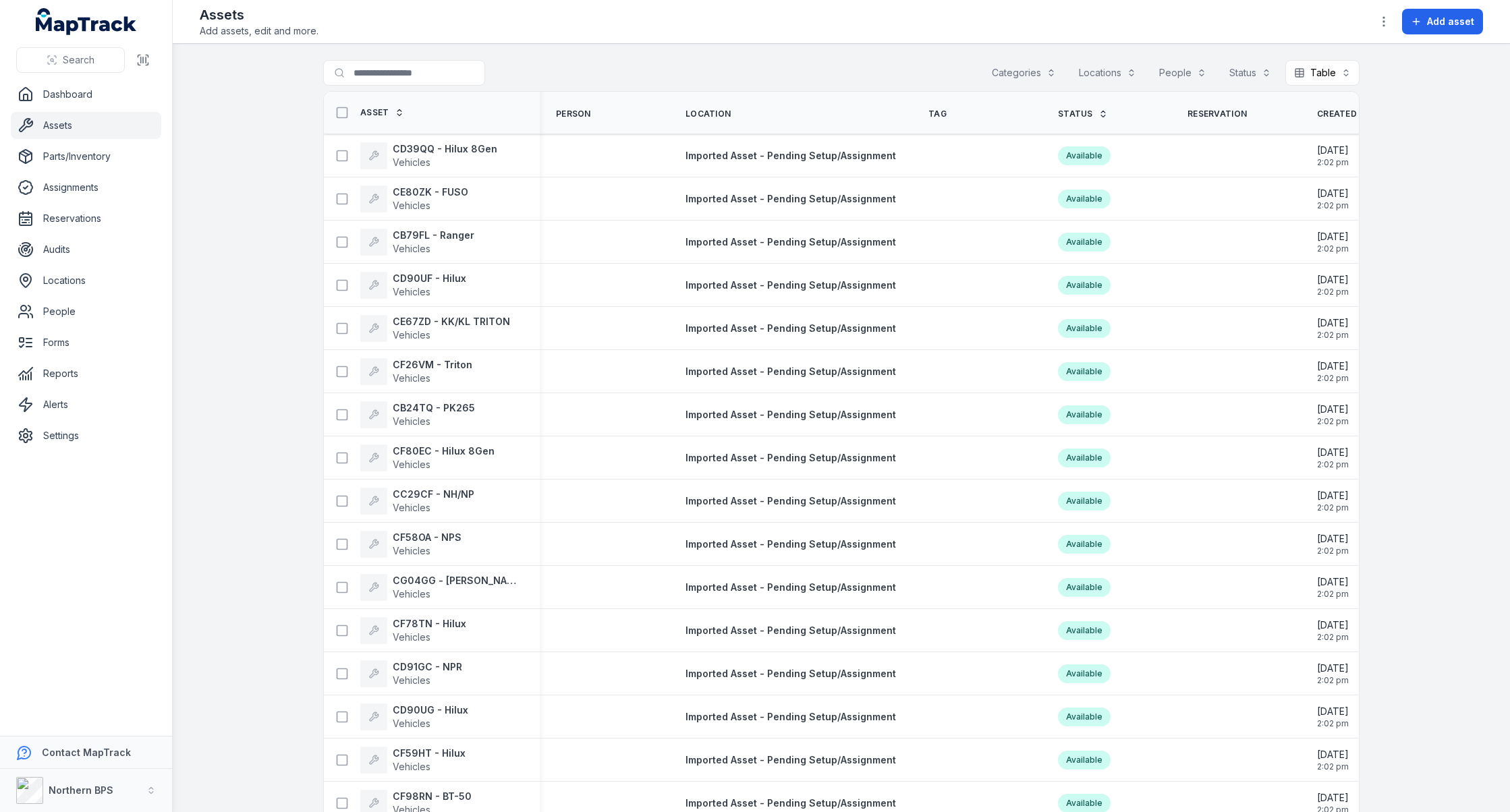
click at [1118, 33] on div at bounding box center [1384, 21] width 26 height 26
click at [1118, 27] on icon "button" at bounding box center [1384, 21] width 14 height 14
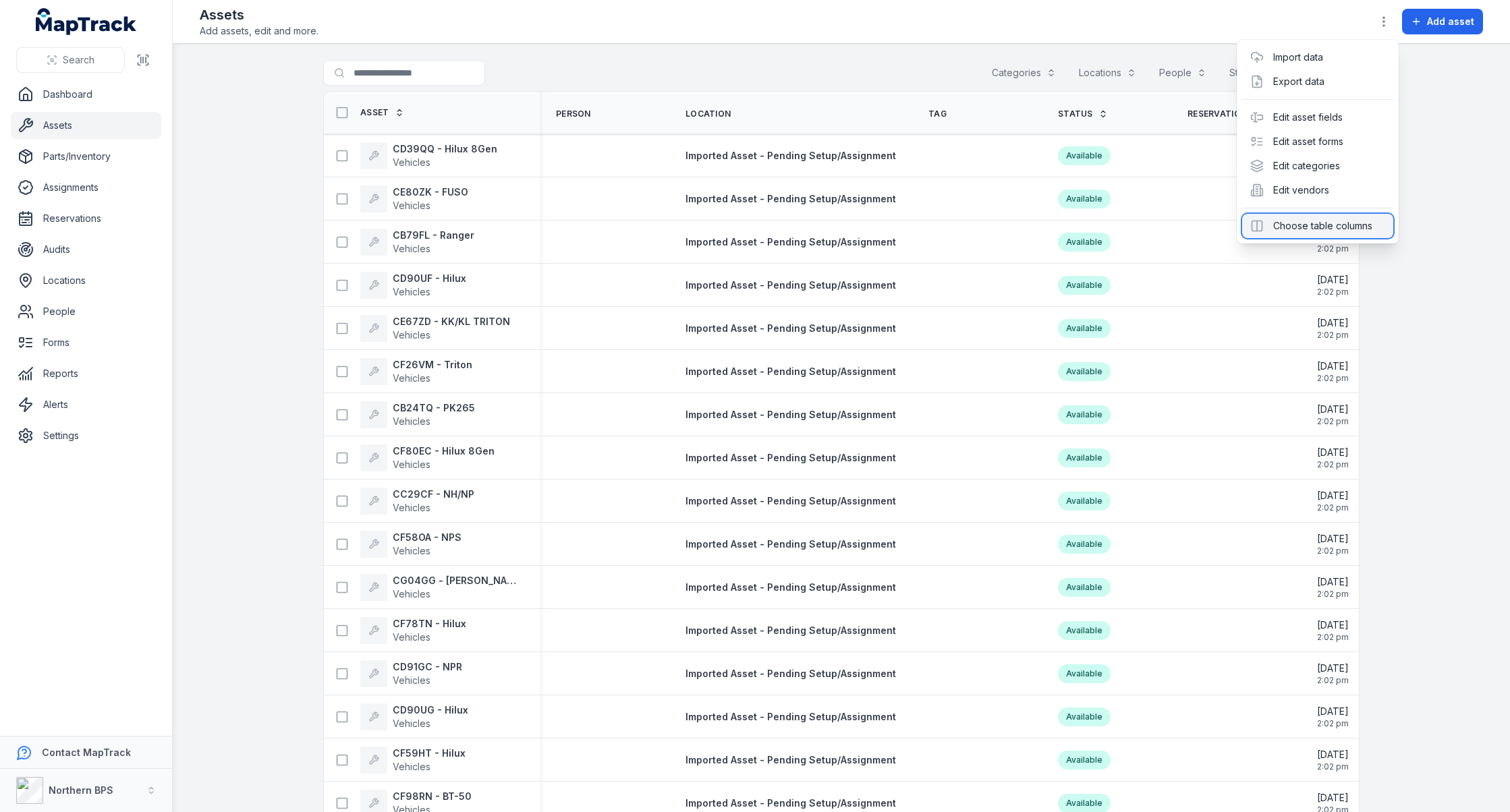
click at [1118, 215] on div "Choose table columns" at bounding box center [1317, 226] width 151 height 25
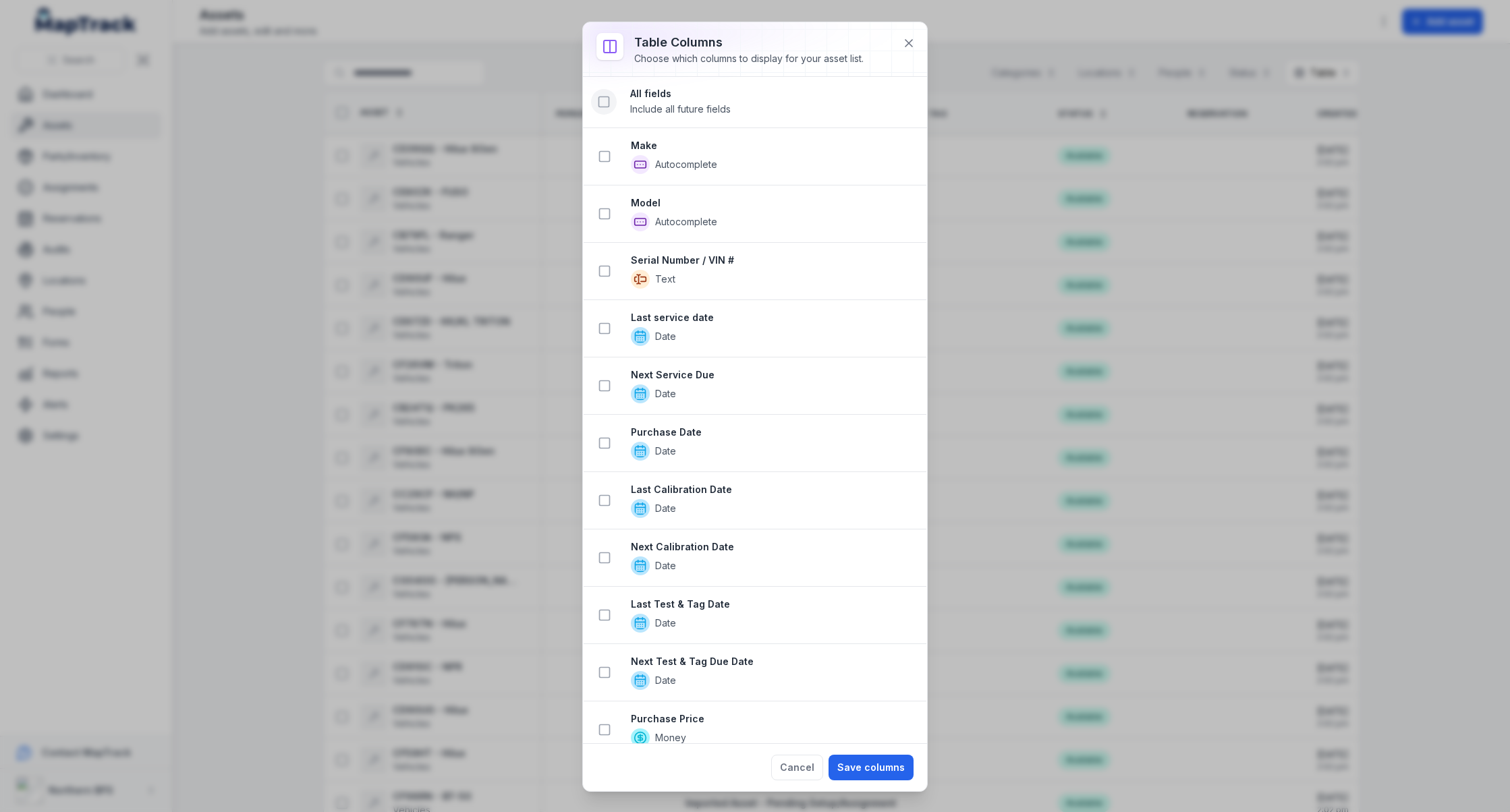
click at [608, 108] on icon at bounding box center [604, 102] width 14 height 14
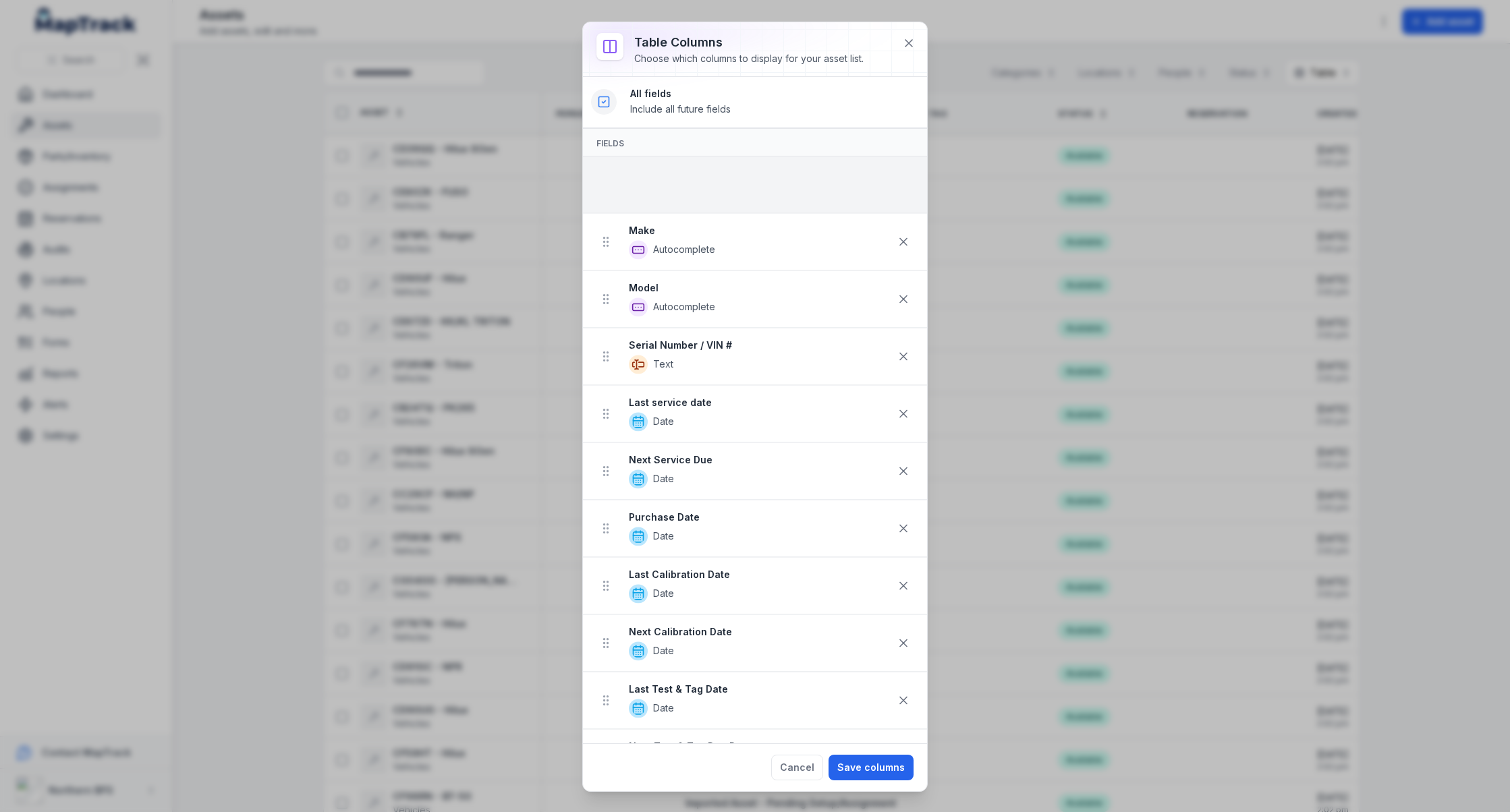
drag, startPoint x: 607, startPoint y: 672, endPoint x: 638, endPoint y: 191, distance: 482.0
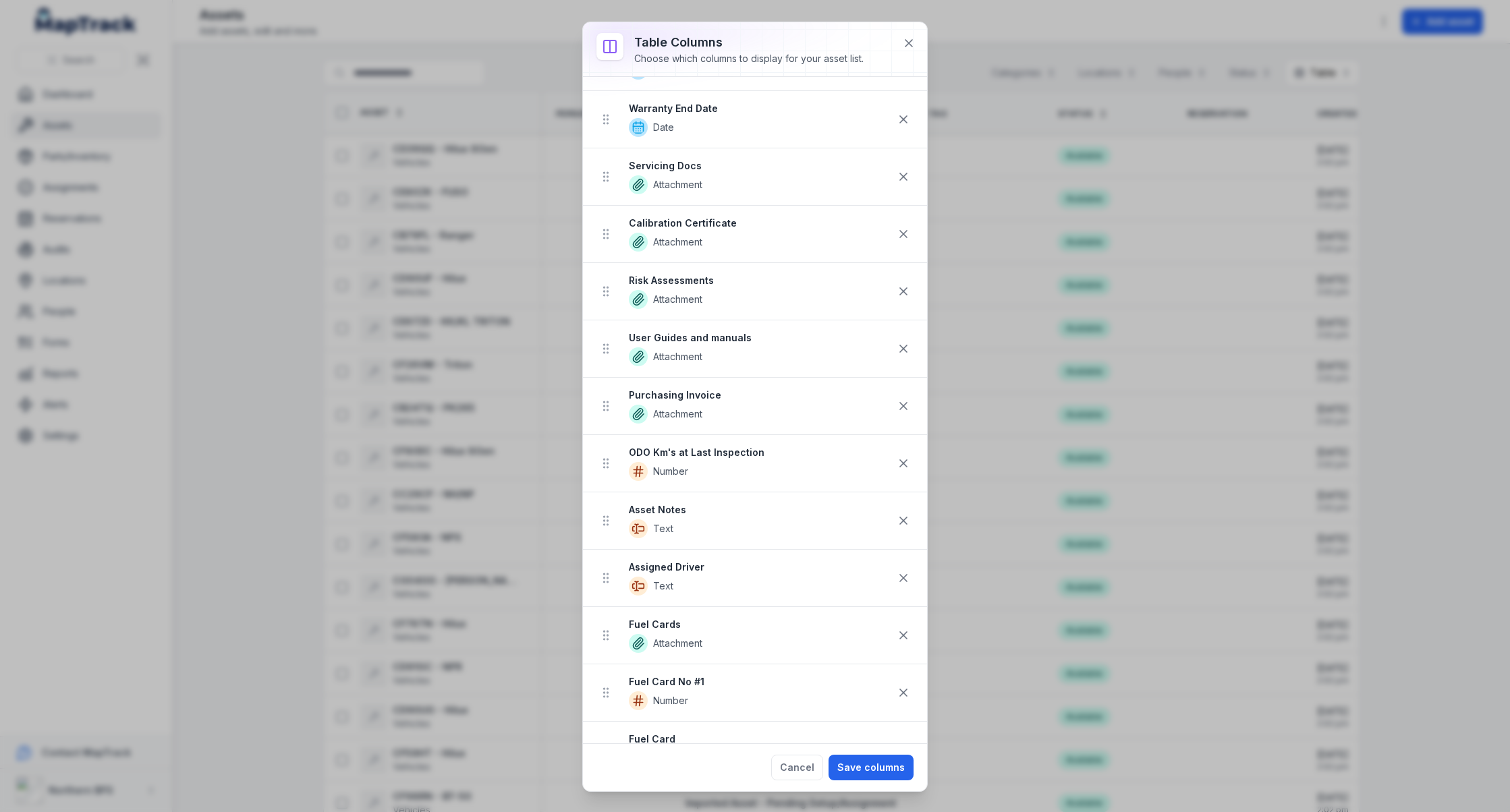
scroll to position [844, 0]
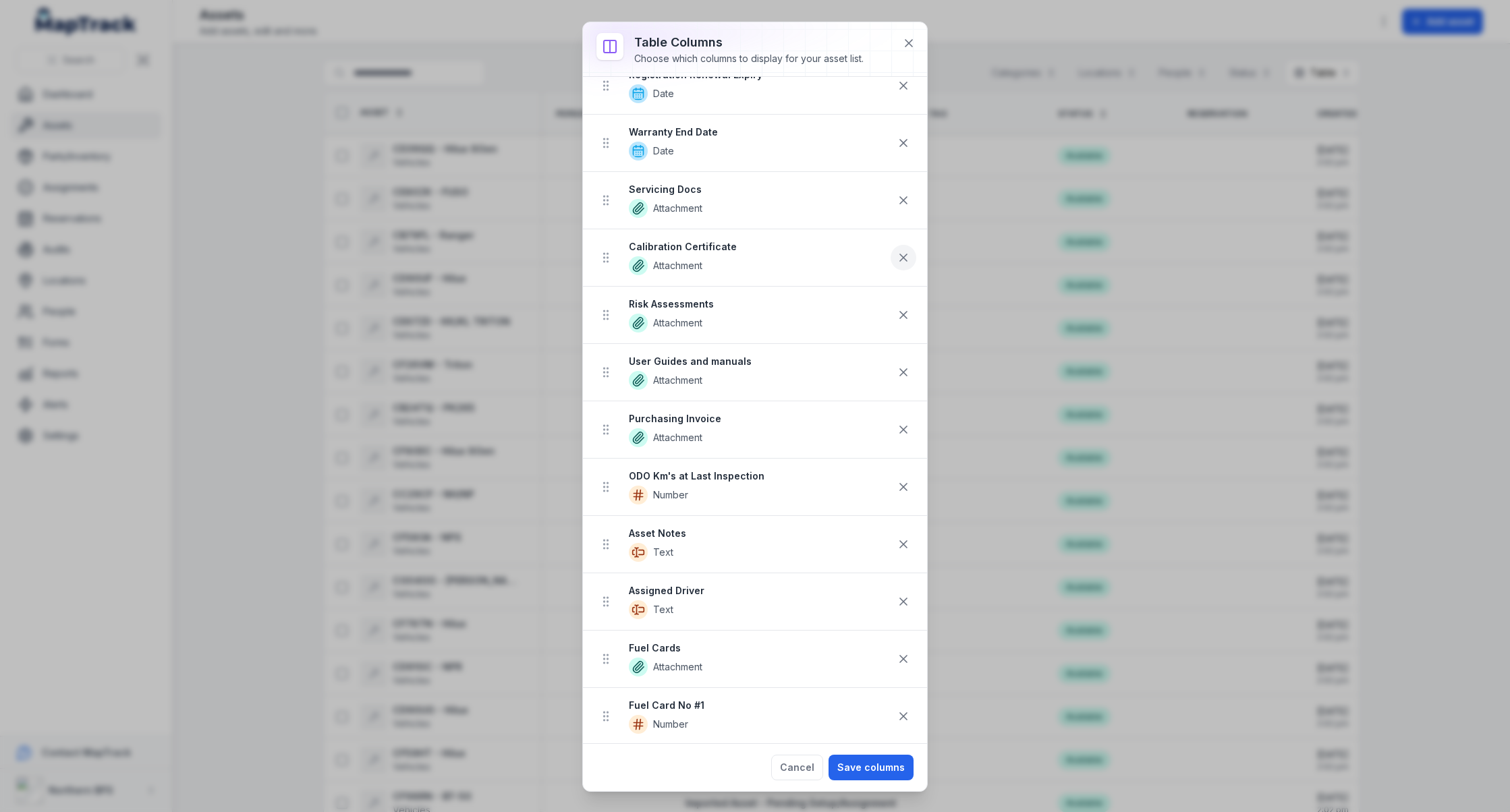
click at [911, 246] on button at bounding box center [903, 257] width 26 height 26
click at [909, 251] on icon at bounding box center [903, 258] width 14 height 14
click at [906, 255] on icon at bounding box center [903, 258] width 7 height 7
click at [906, 252] on icon at bounding box center [903, 258] width 14 height 14
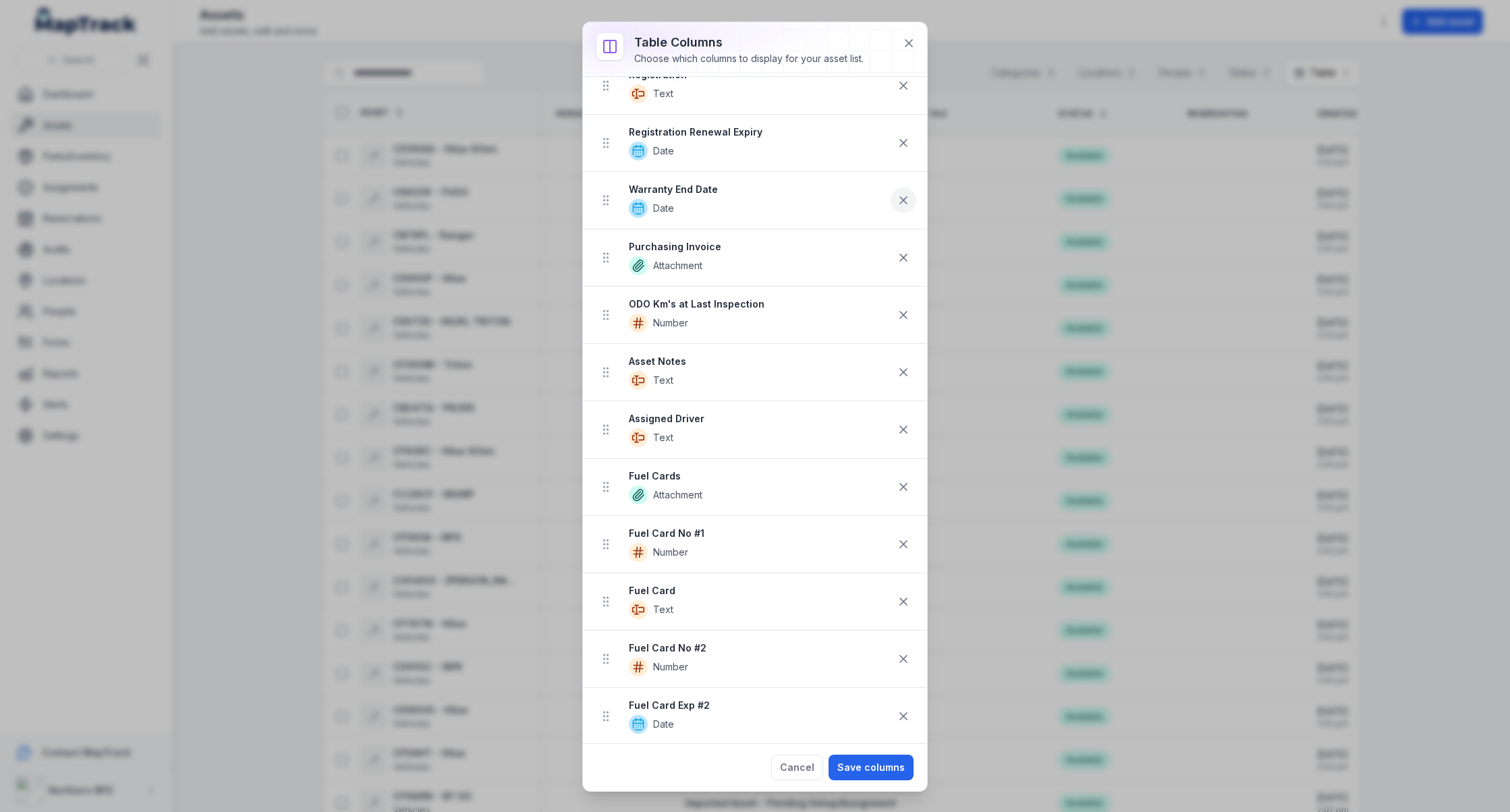
click at [906, 198] on icon at bounding box center [903, 200] width 14 height 14
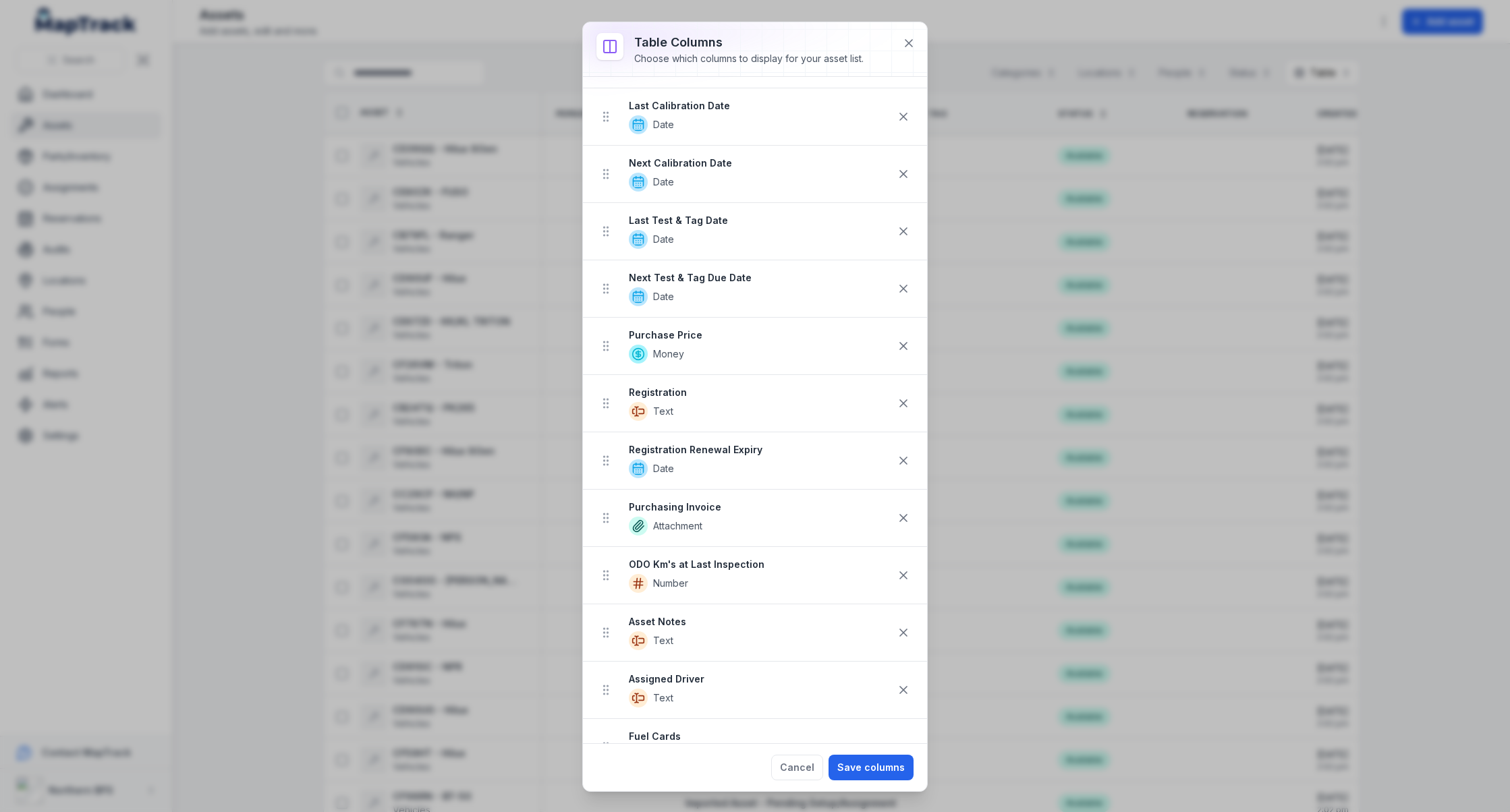
scroll to position [437, 0]
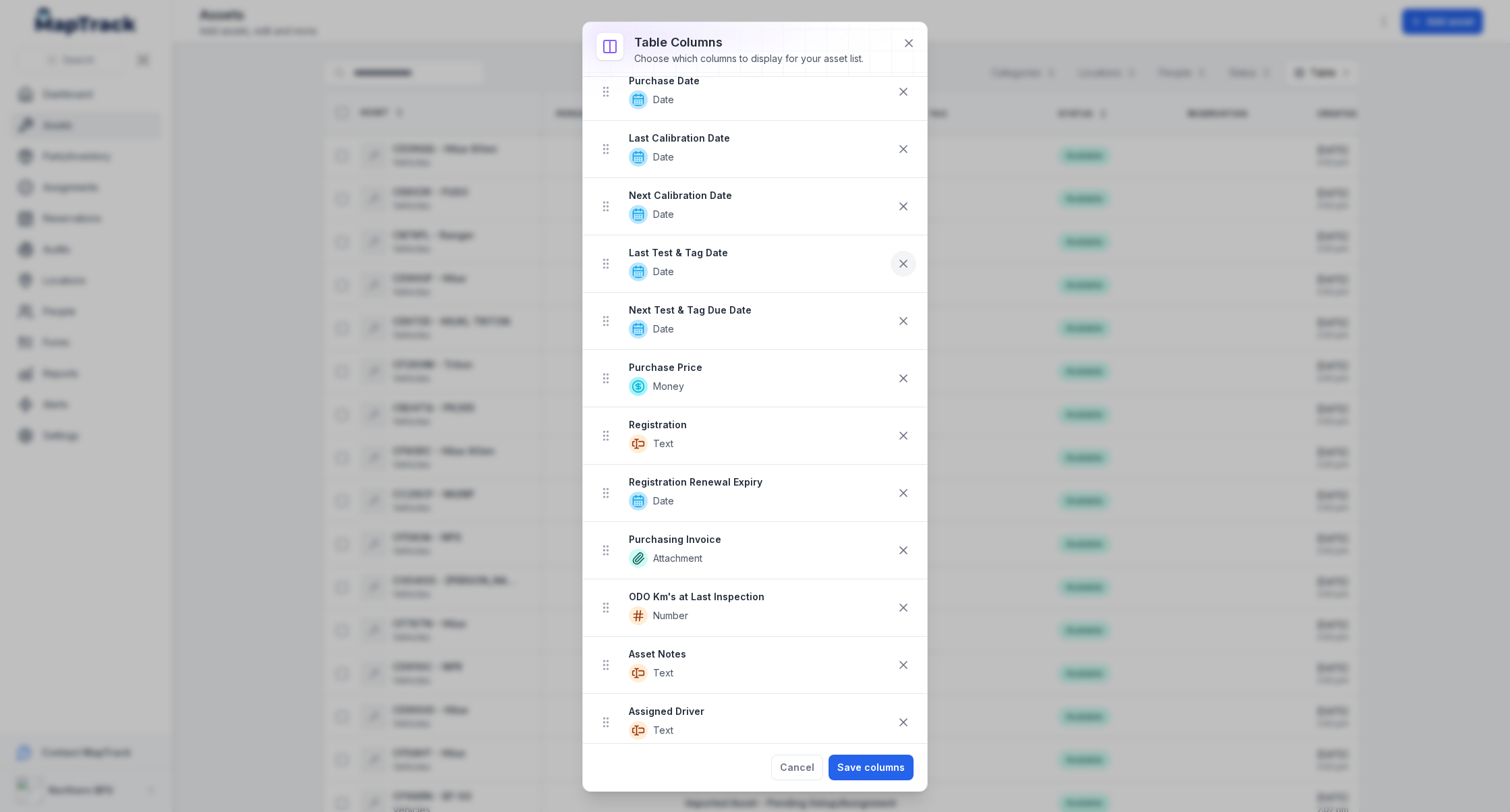
click at [899, 261] on icon at bounding box center [903, 264] width 14 height 14
click at [900, 261] on icon at bounding box center [903, 264] width 14 height 14
click at [906, 201] on icon at bounding box center [903, 206] width 14 height 14
click at [906, 146] on icon at bounding box center [903, 149] width 7 height 7
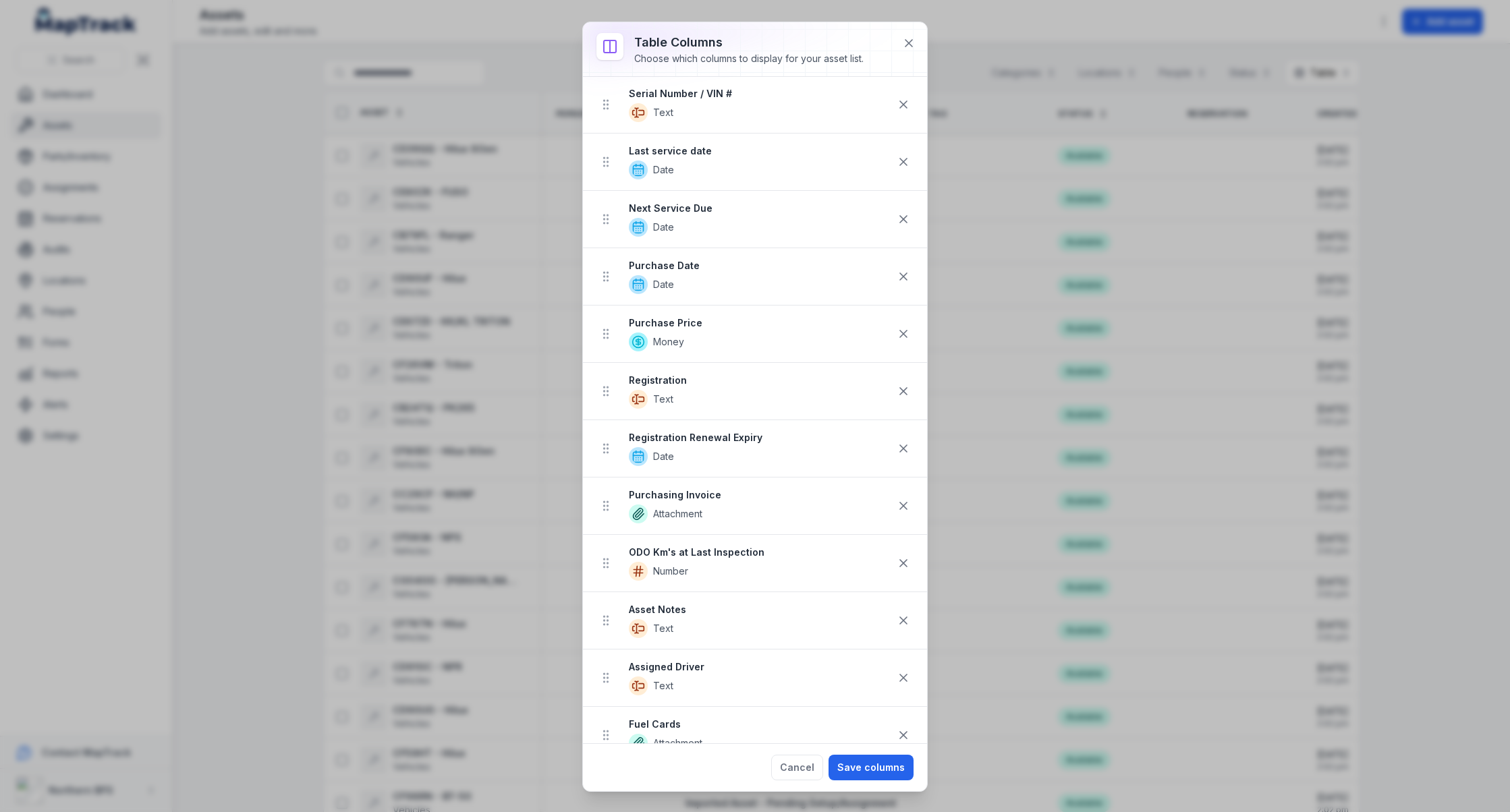
scroll to position [233, 0]
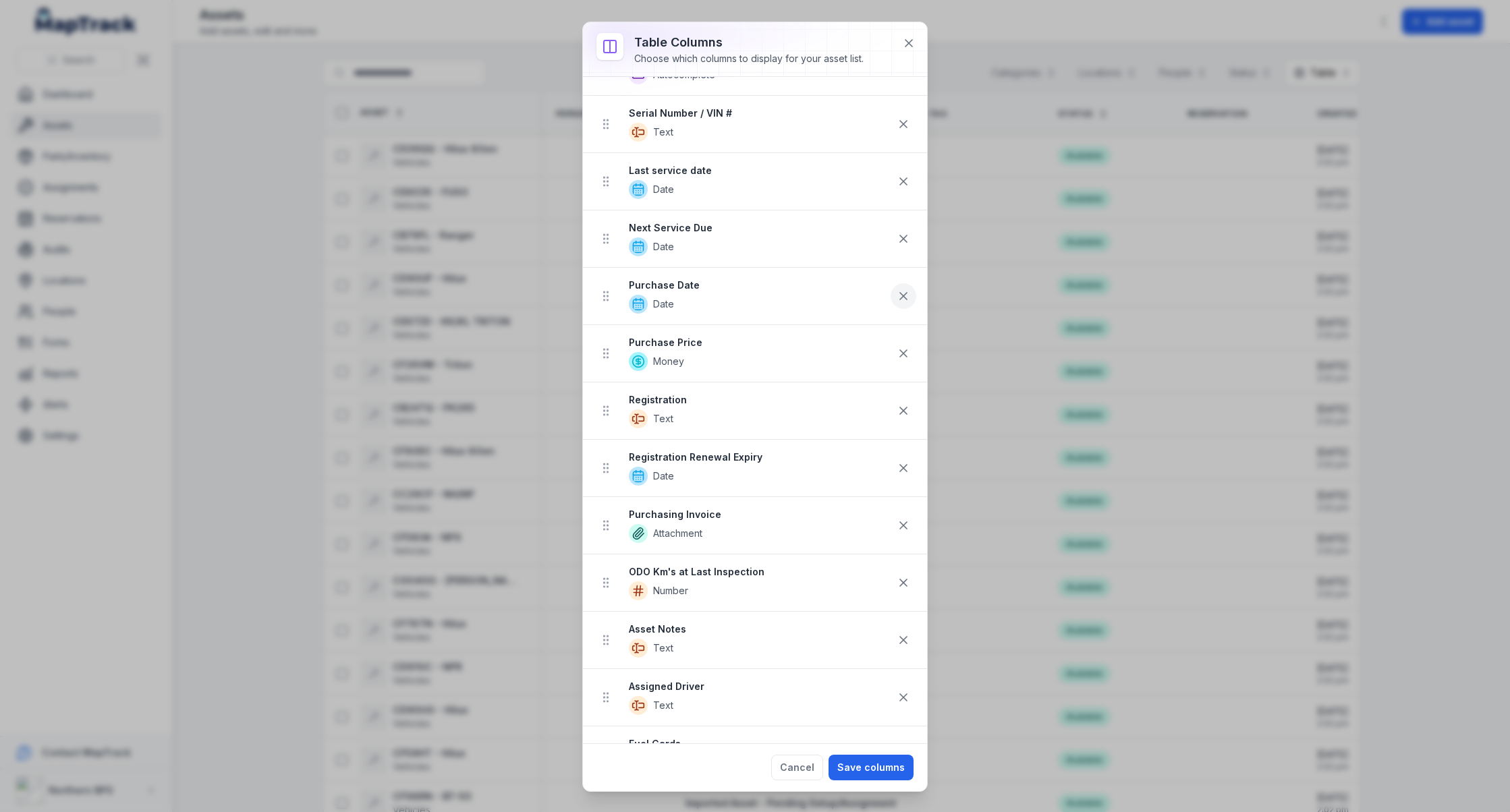
click at [905, 290] on icon at bounding box center [903, 297] width 14 height 14
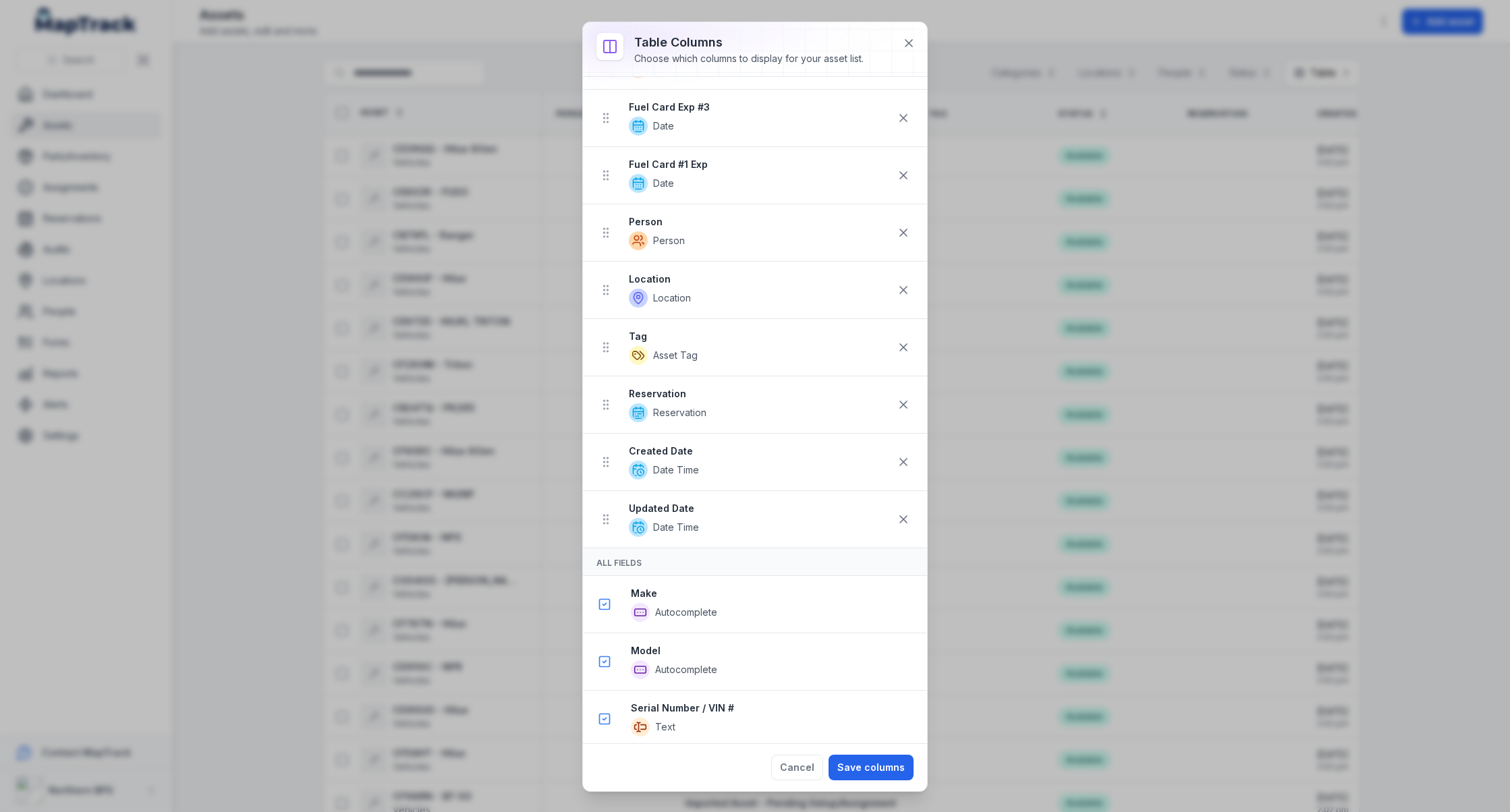
scroll to position [1160, 0]
click at [886, 602] on button "Save columns" at bounding box center [871, 768] width 85 height 26
